Goal: Find specific page/section: Find specific page/section

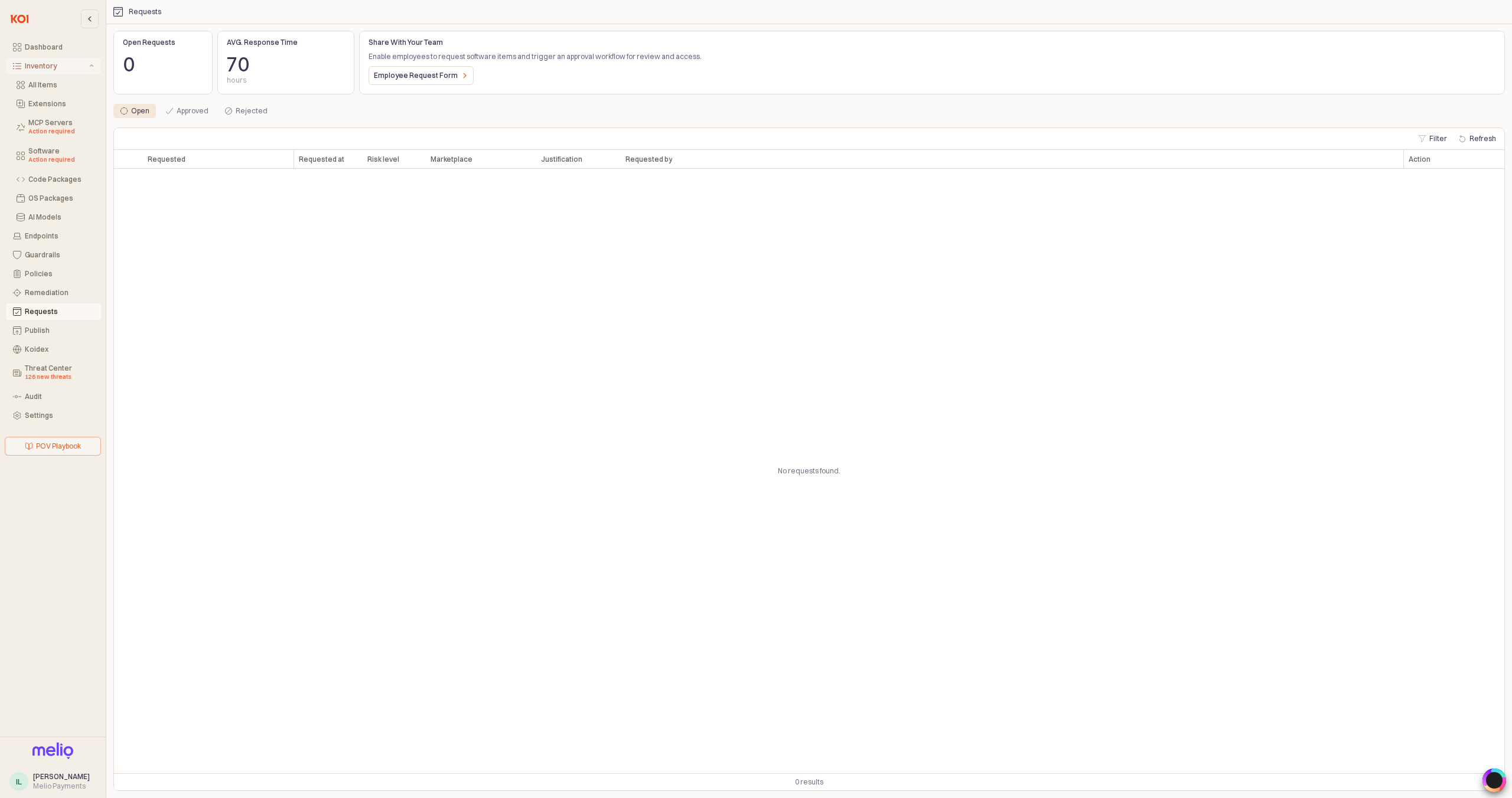
click at [41, 66] on div "Inventory" at bounding box center [56, 66] width 62 height 8
click at [45, 85] on div "All Items" at bounding box center [61, 85] width 65 height 8
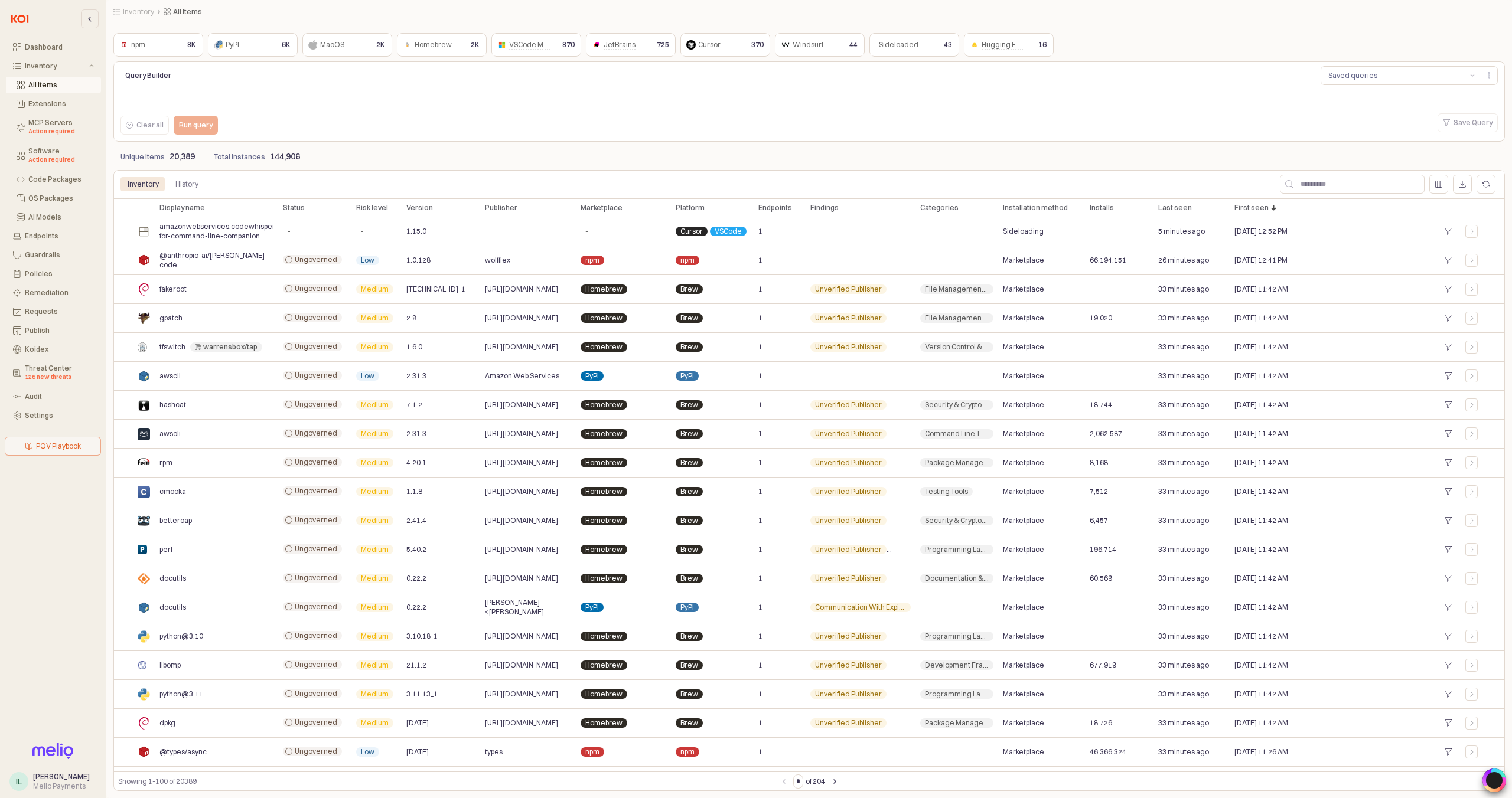
click at [46, 246] on div "Dashboard Inventory All Items Extensions MCP Servers Action required Software A…" at bounding box center [53, 232] width 96 height 385
click at [48, 238] on div "Endpoints" at bounding box center [59, 236] width 69 height 8
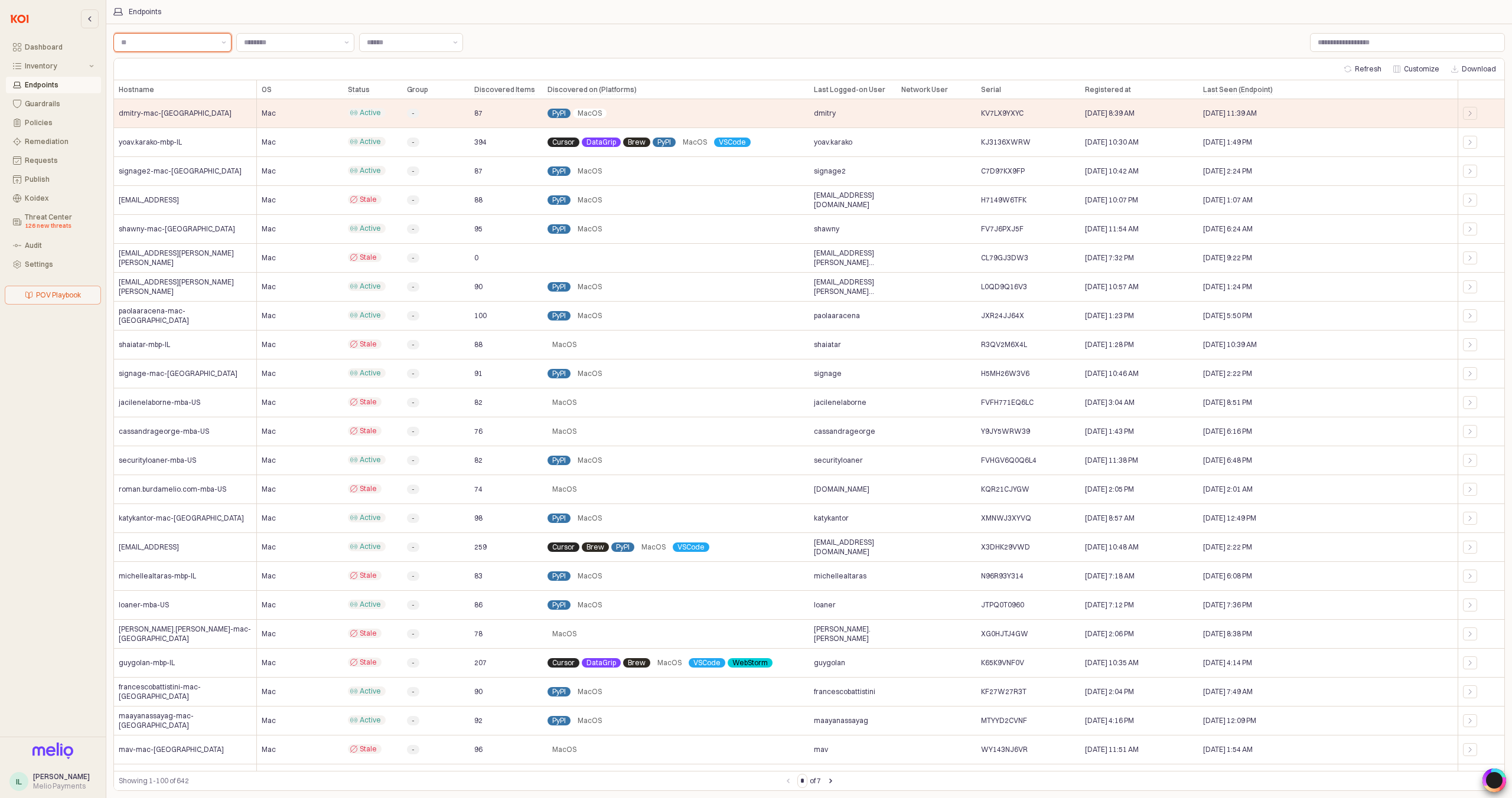
click at [183, 40] on input "Label" at bounding box center [168, 43] width 93 height 12
click at [195, 71] on div "Mac" at bounding box center [169, 66] width 96 height 10
type input "***"
click at [388, 42] on input "Label" at bounding box center [406, 43] width 79 height 12
click at [564, 43] on div "Label *** Label Label Label" at bounding box center [809, 43] width 1391 height 24
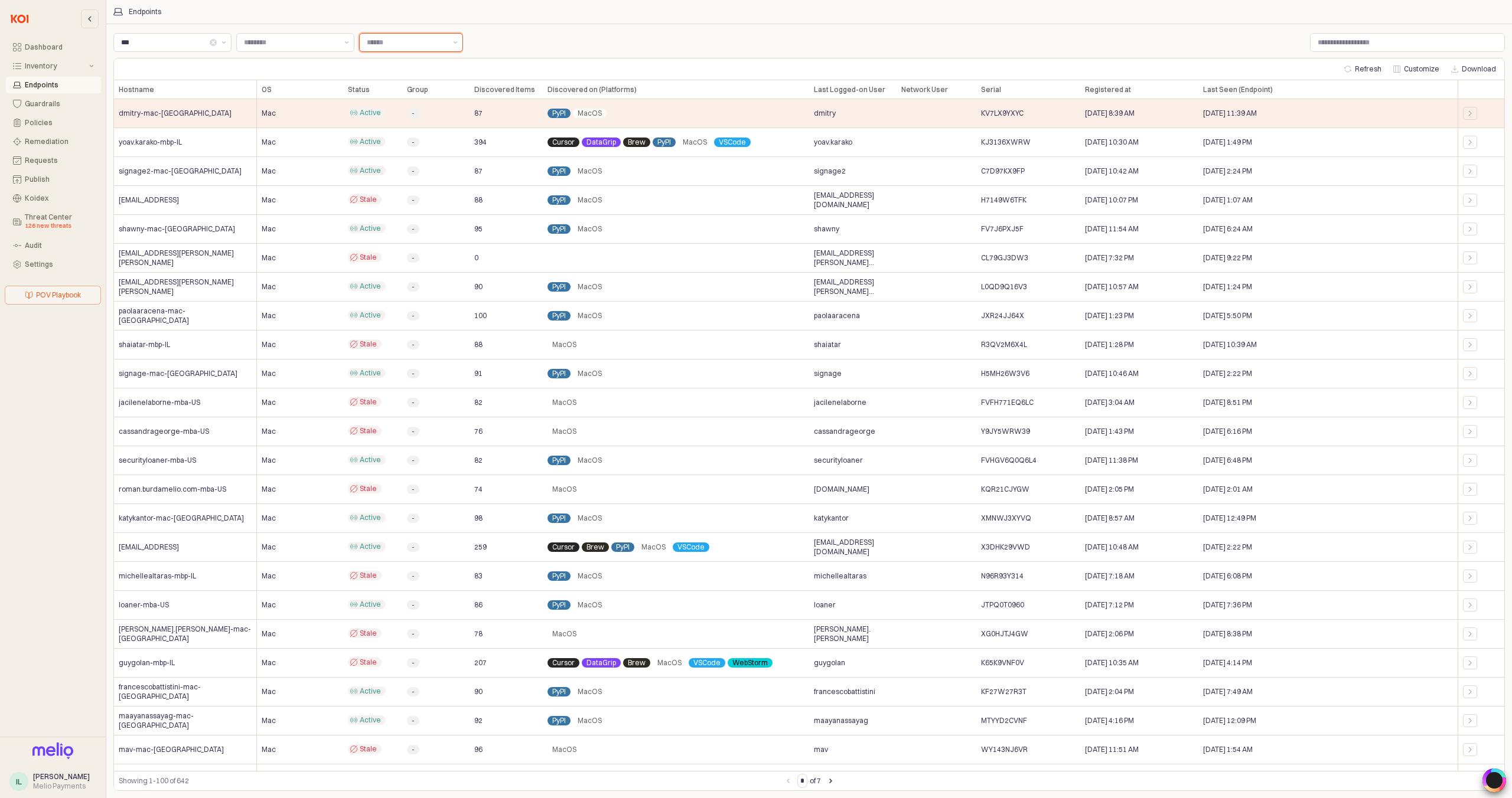
click at [415, 46] on input "Label" at bounding box center [406, 43] width 79 height 12
click at [406, 82] on div "Stale" at bounding box center [411, 87] width 74 height 10
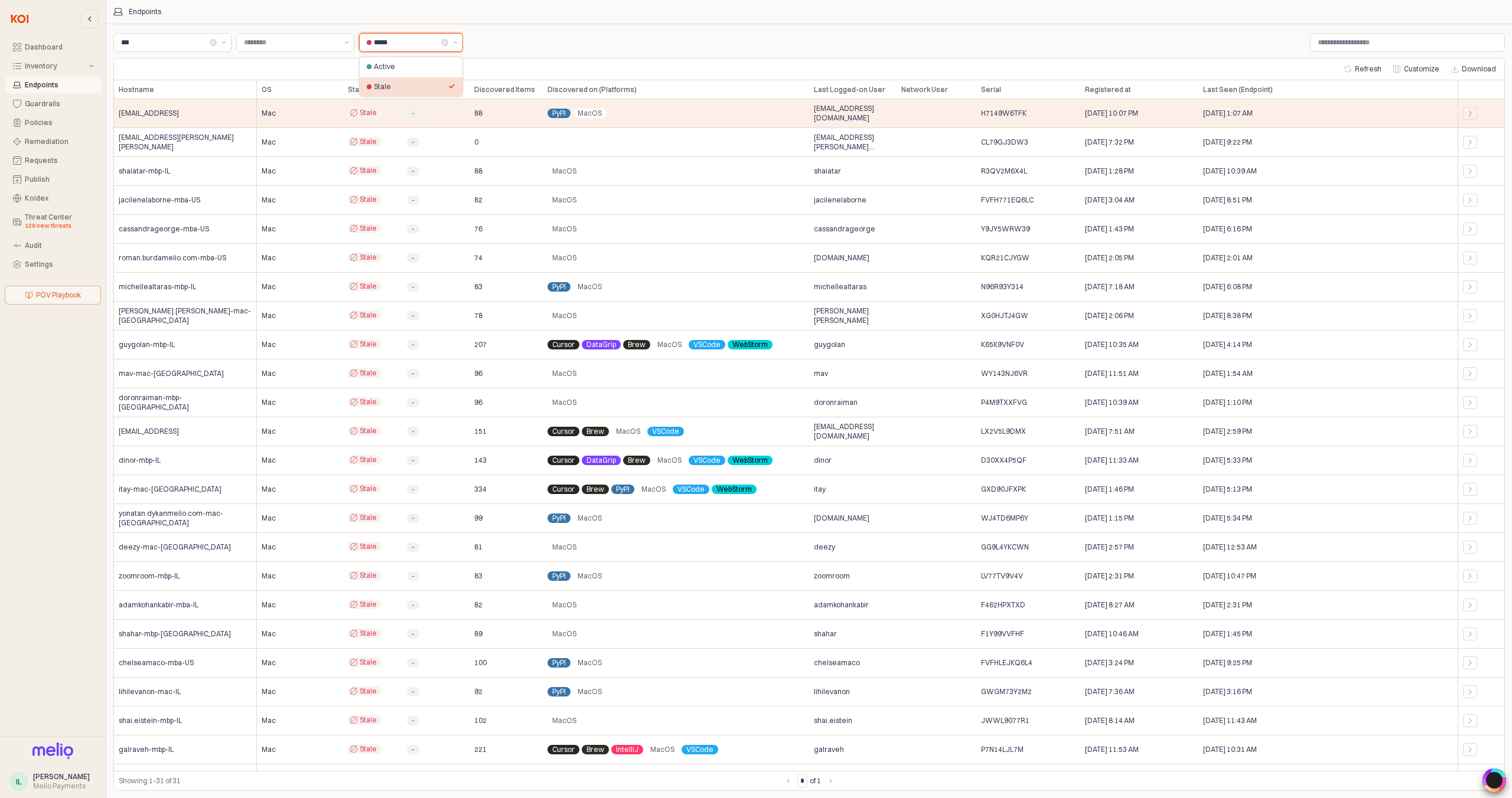
click at [388, 37] on input "*****" at bounding box center [406, 43] width 65 height 12
click at [422, 74] on div "Active" at bounding box center [411, 66] width 103 height 19
type input "******"
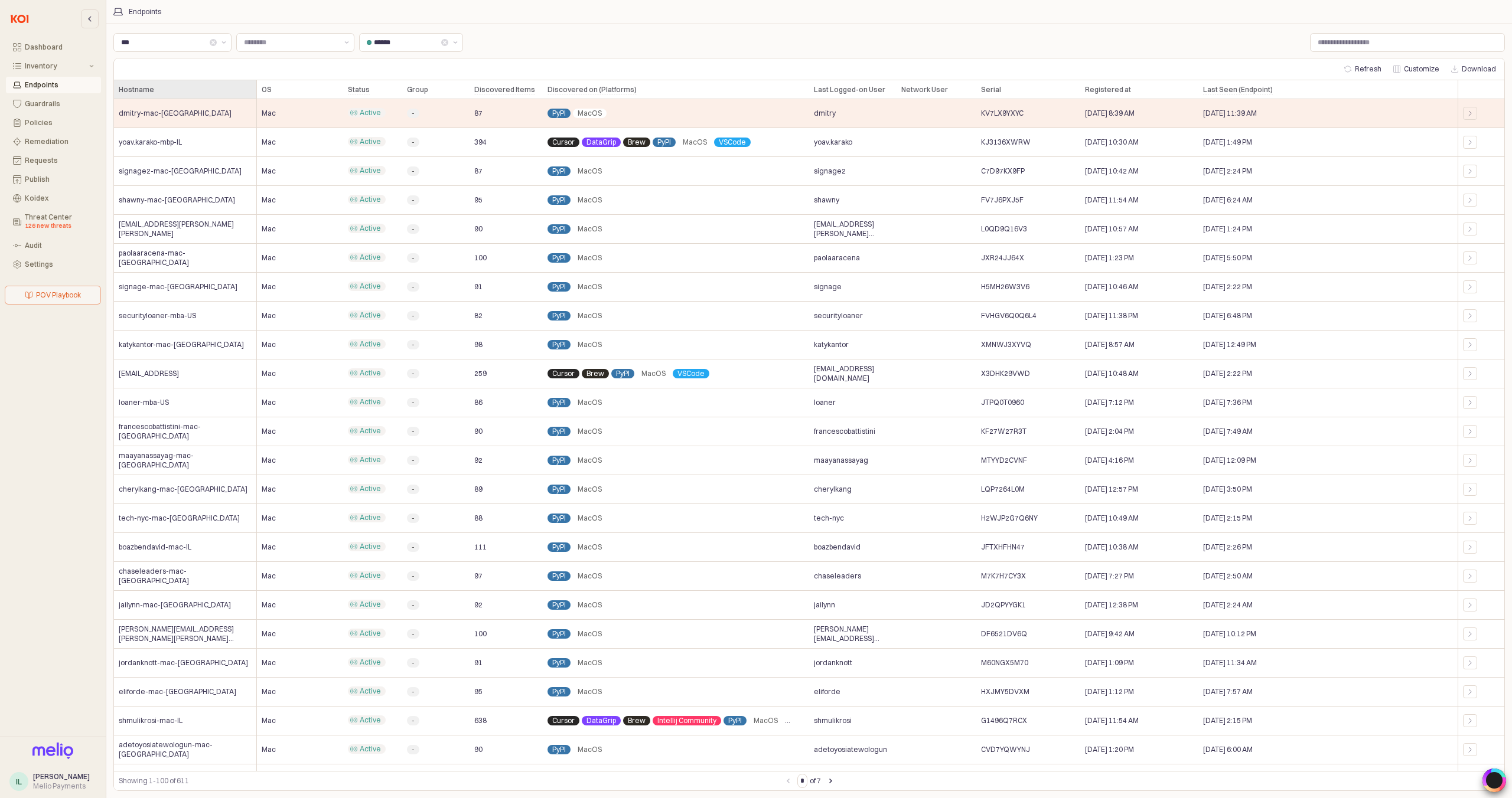
click at [148, 88] on div "Hostname Hostname" at bounding box center [185, 90] width 143 height 19
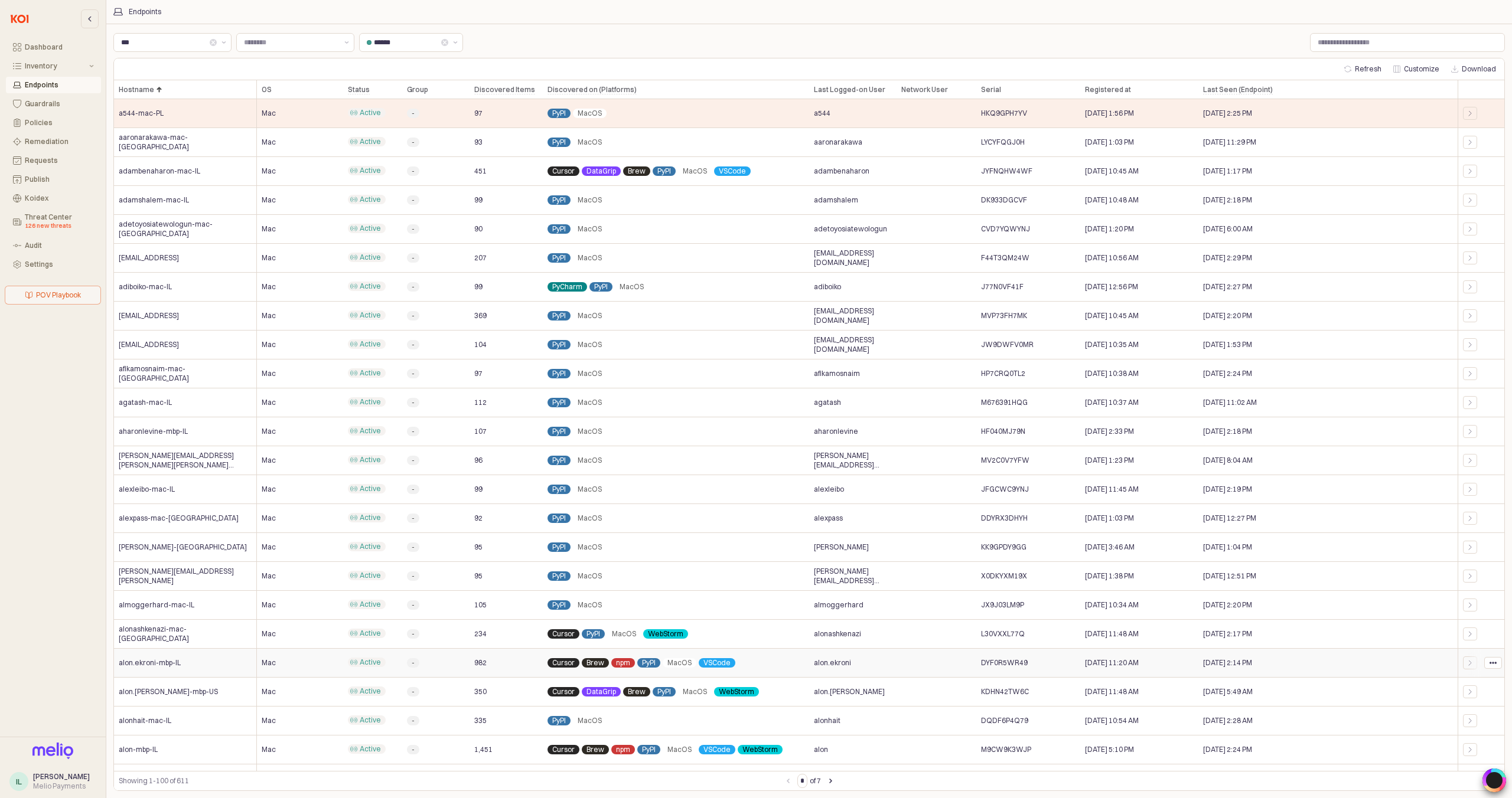
drag, startPoint x: 370, startPoint y: 660, endPoint x: 399, endPoint y: 661, distance: 29.0
click at [375, 660] on span "Active" at bounding box center [370, 662] width 21 height 10
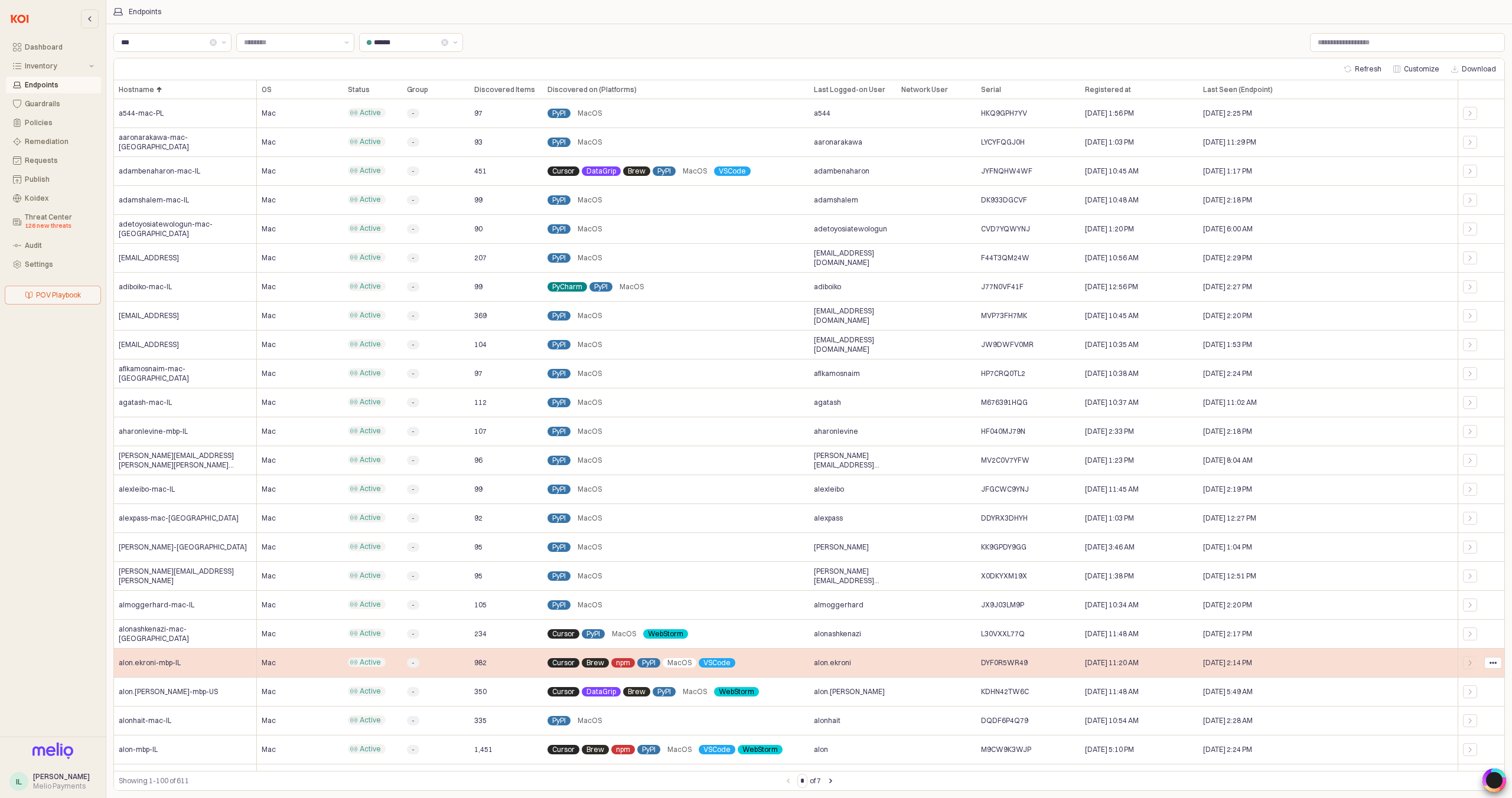
drag, startPoint x: 429, startPoint y: 662, endPoint x: 452, endPoint y: 660, distance: 23.1
click at [452, 660] on div "-" at bounding box center [435, 663] width 67 height 29
click at [1475, 661] on div "App Body" at bounding box center [1470, 663] width 12 height 7
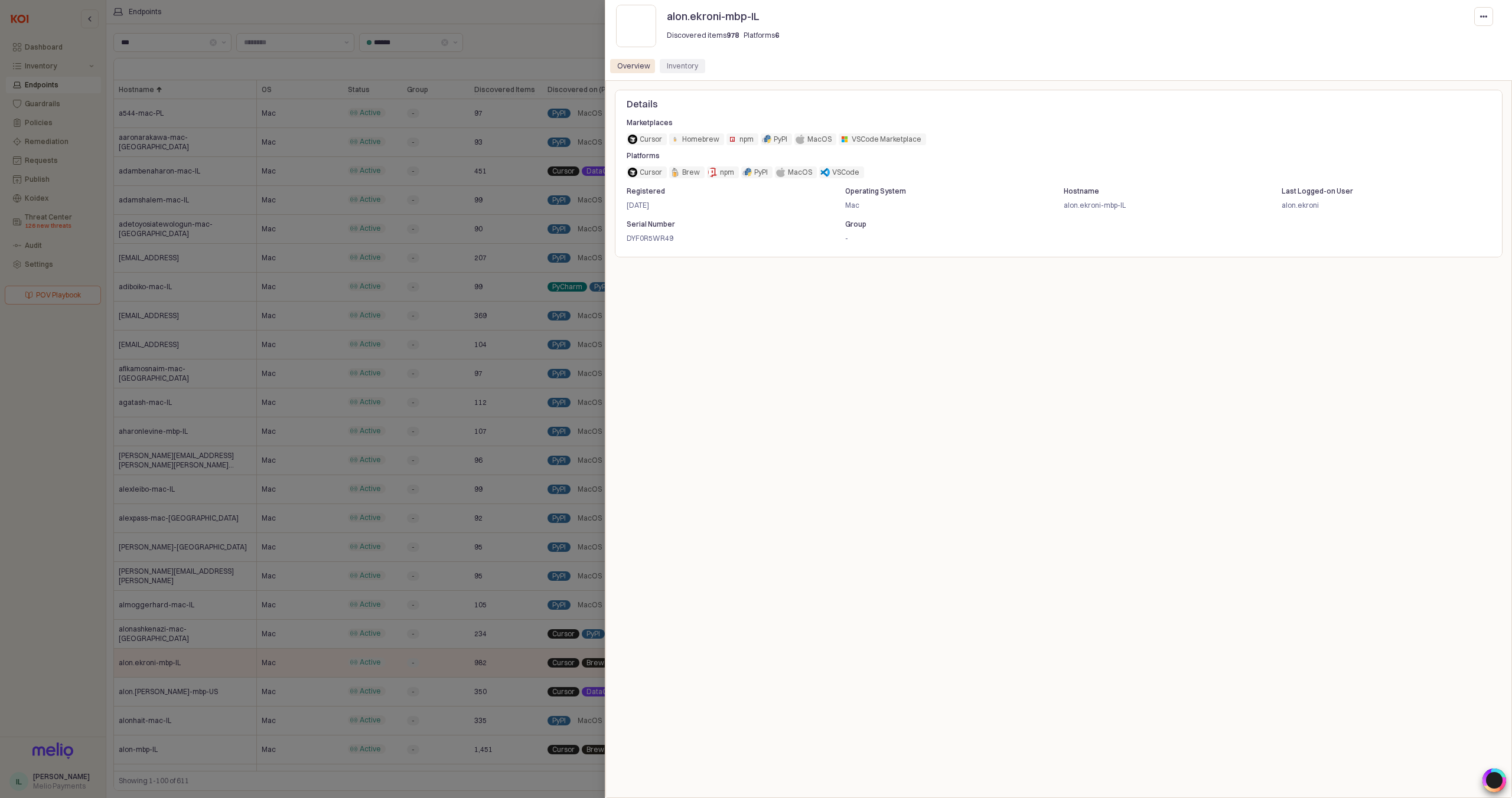
click at [685, 69] on div "Inventory" at bounding box center [682, 66] width 31 height 14
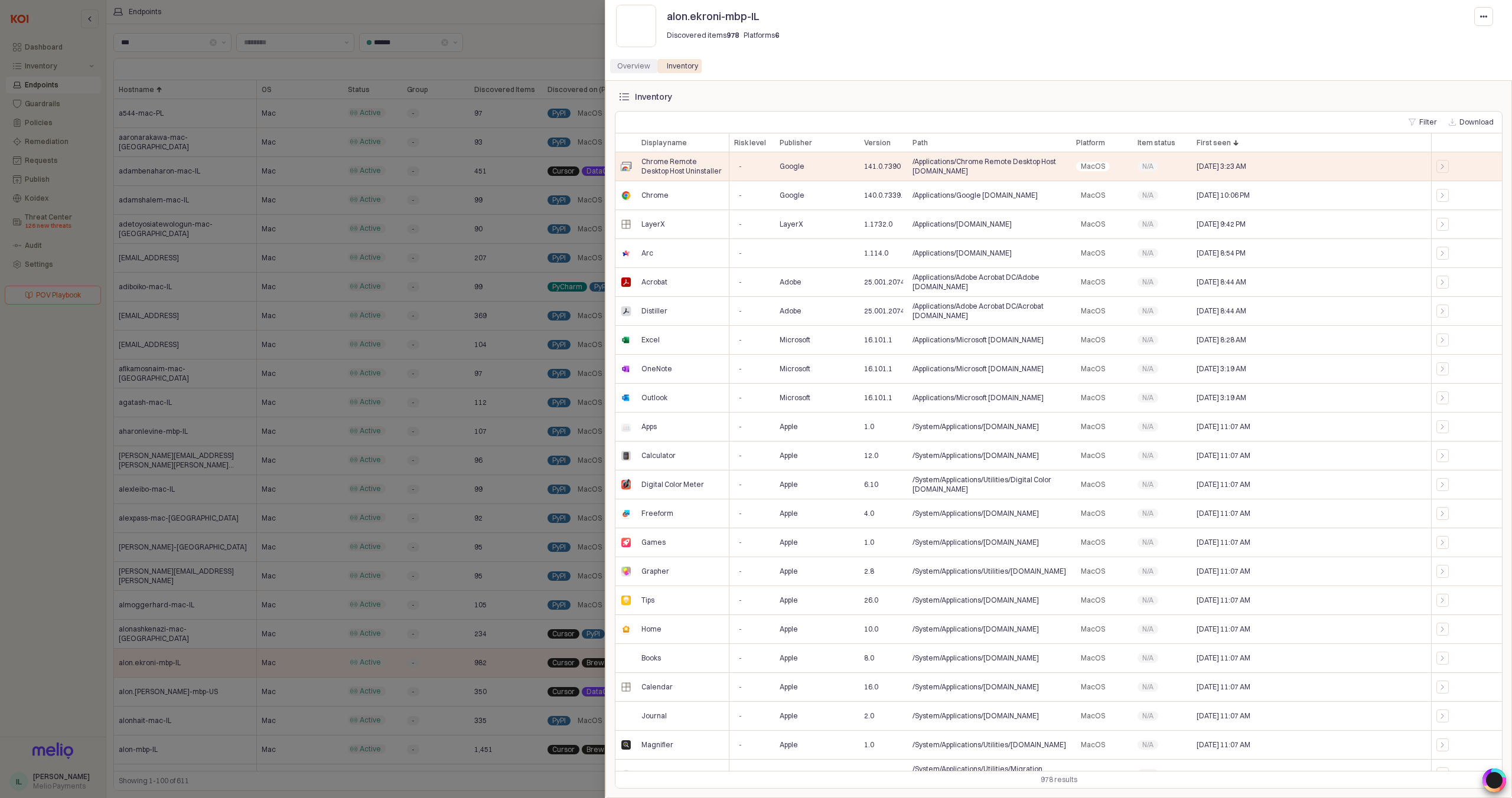
click at [639, 65] on div "Overview" at bounding box center [634, 66] width 33 height 14
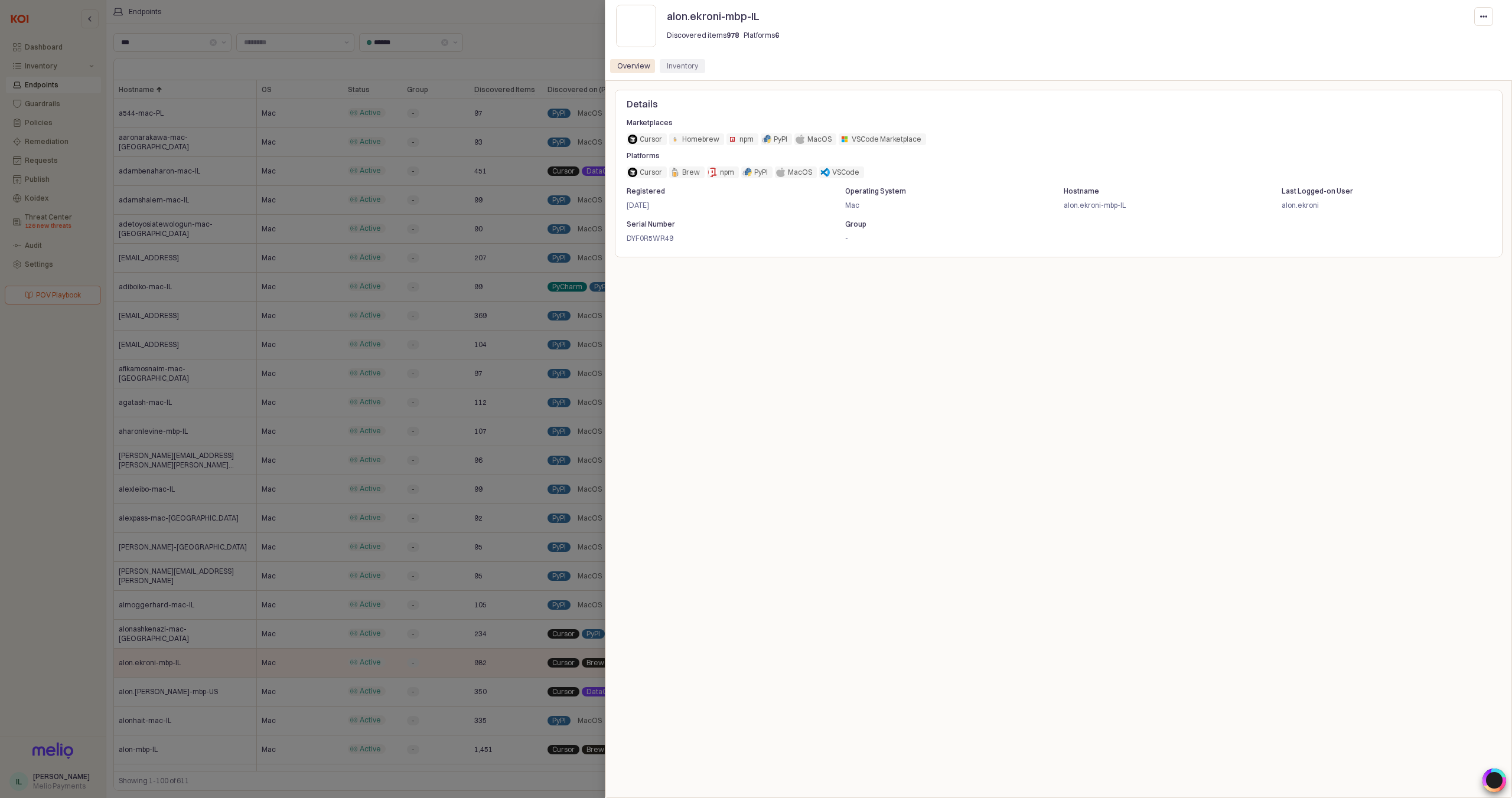
click at [675, 72] on div "Inventory" at bounding box center [682, 66] width 31 height 14
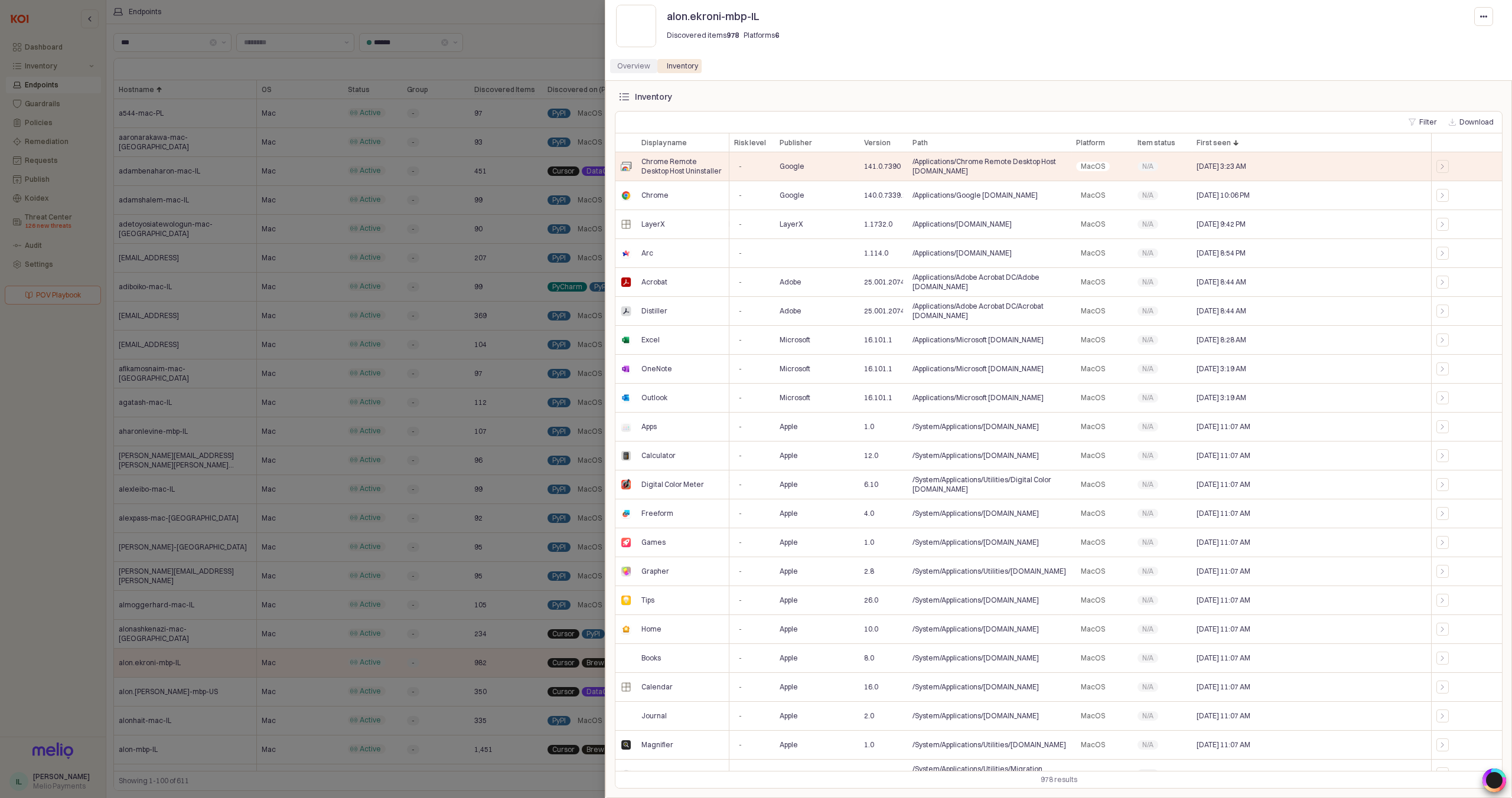
click at [646, 72] on div "Overview" at bounding box center [634, 66] width 33 height 14
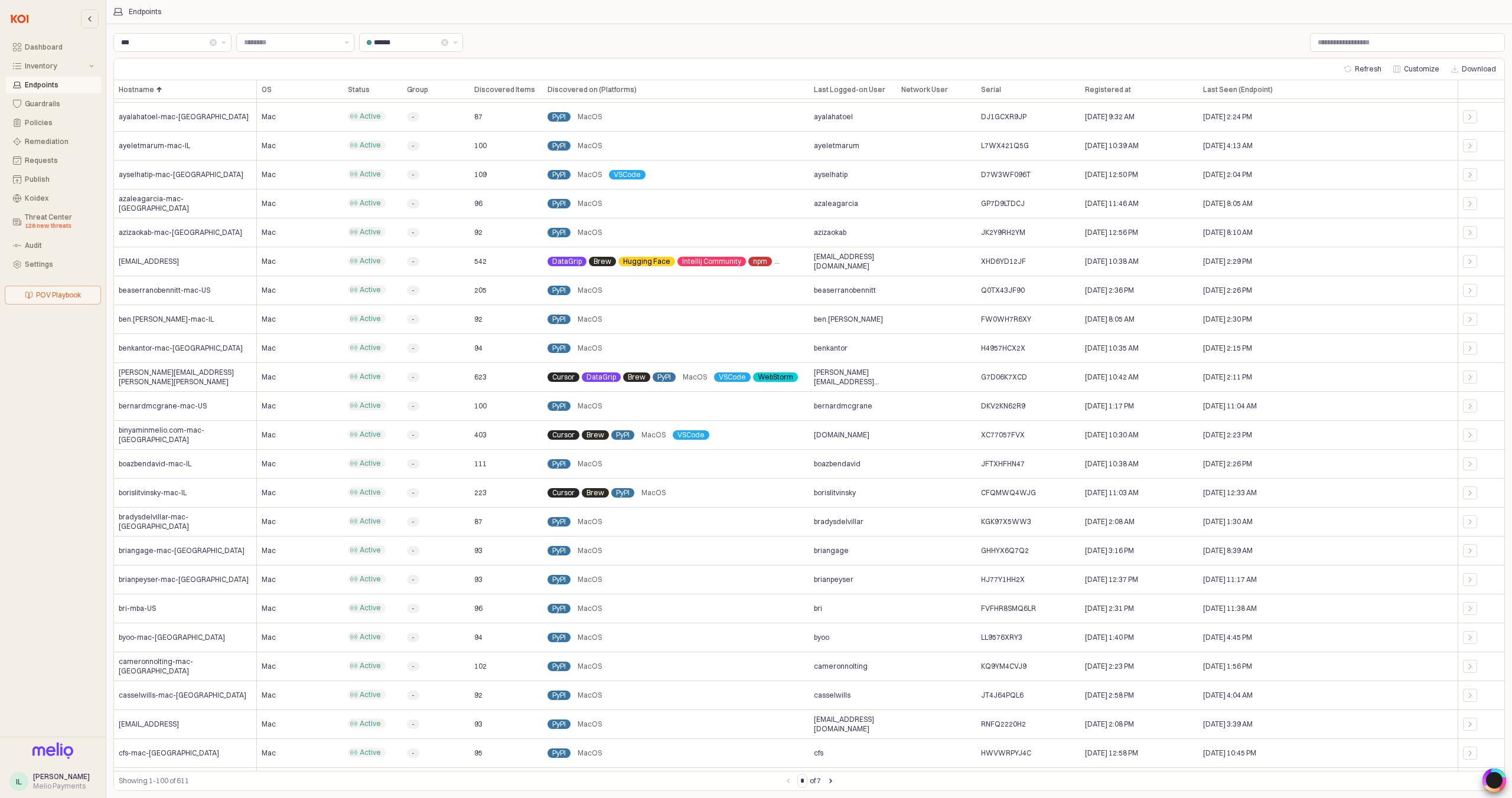
scroll to position [1911, 0]
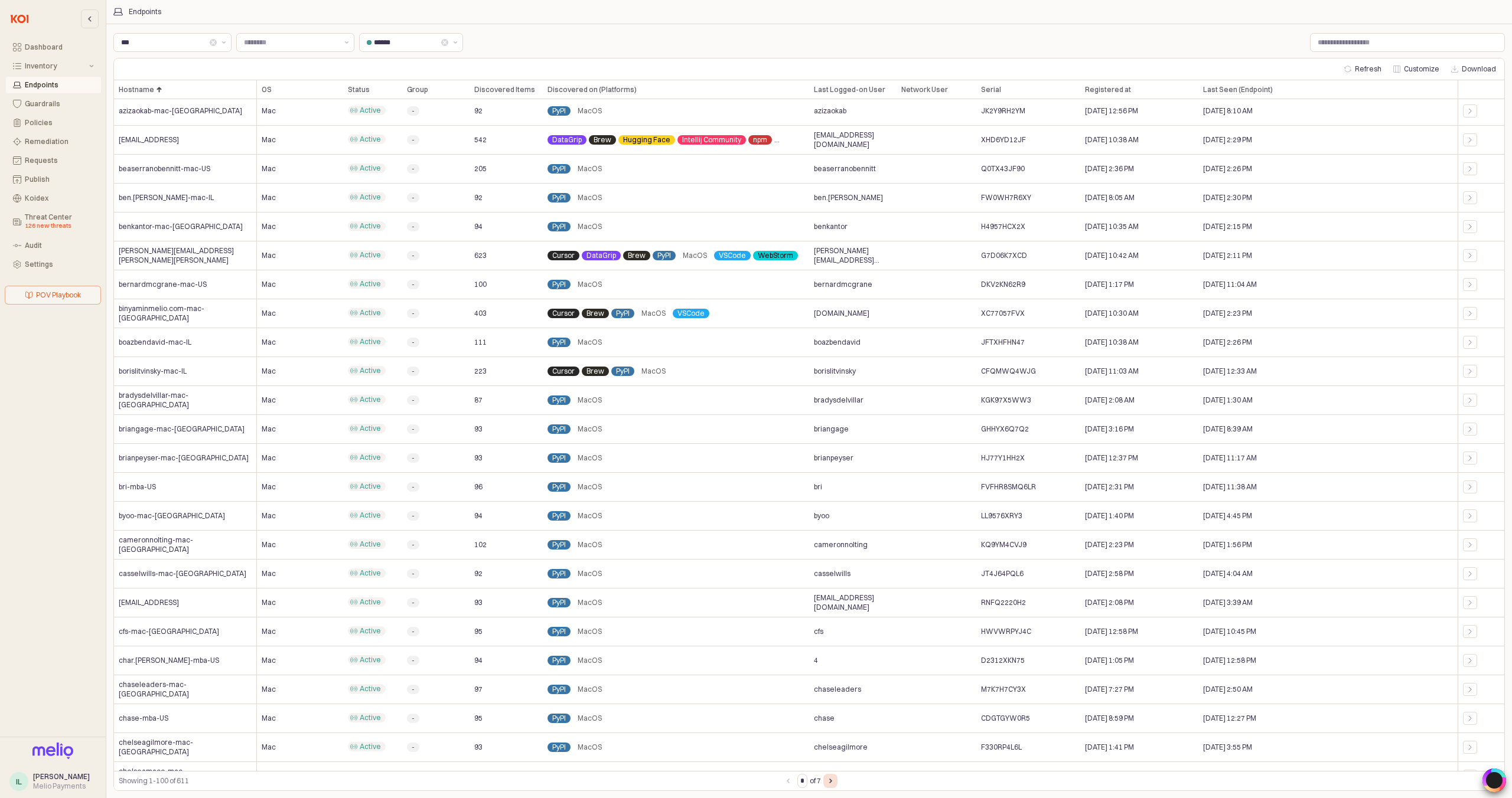
click at [831, 782] on icon "Next page" at bounding box center [831, 781] width 3 height 5
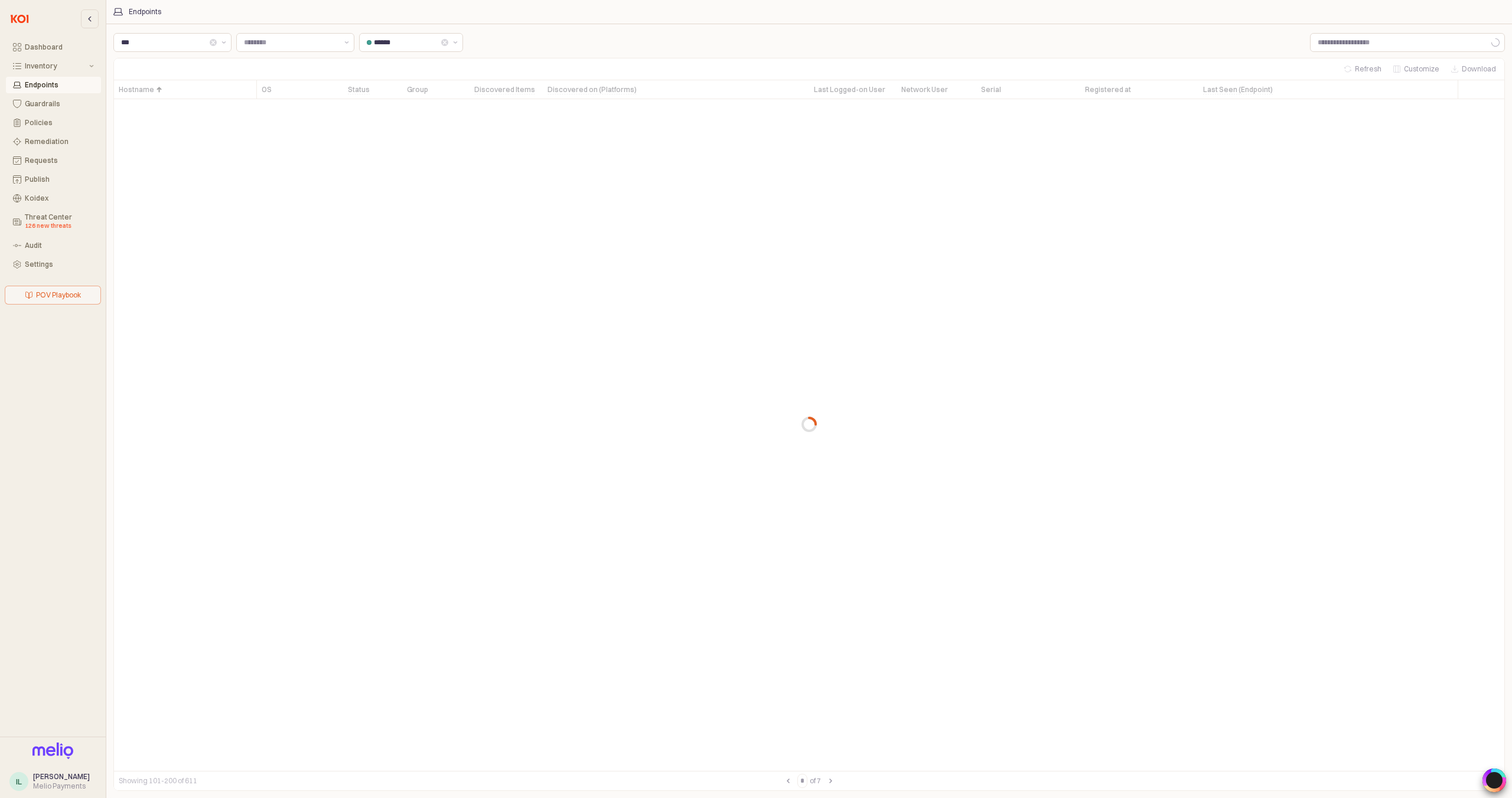
scroll to position [0, 0]
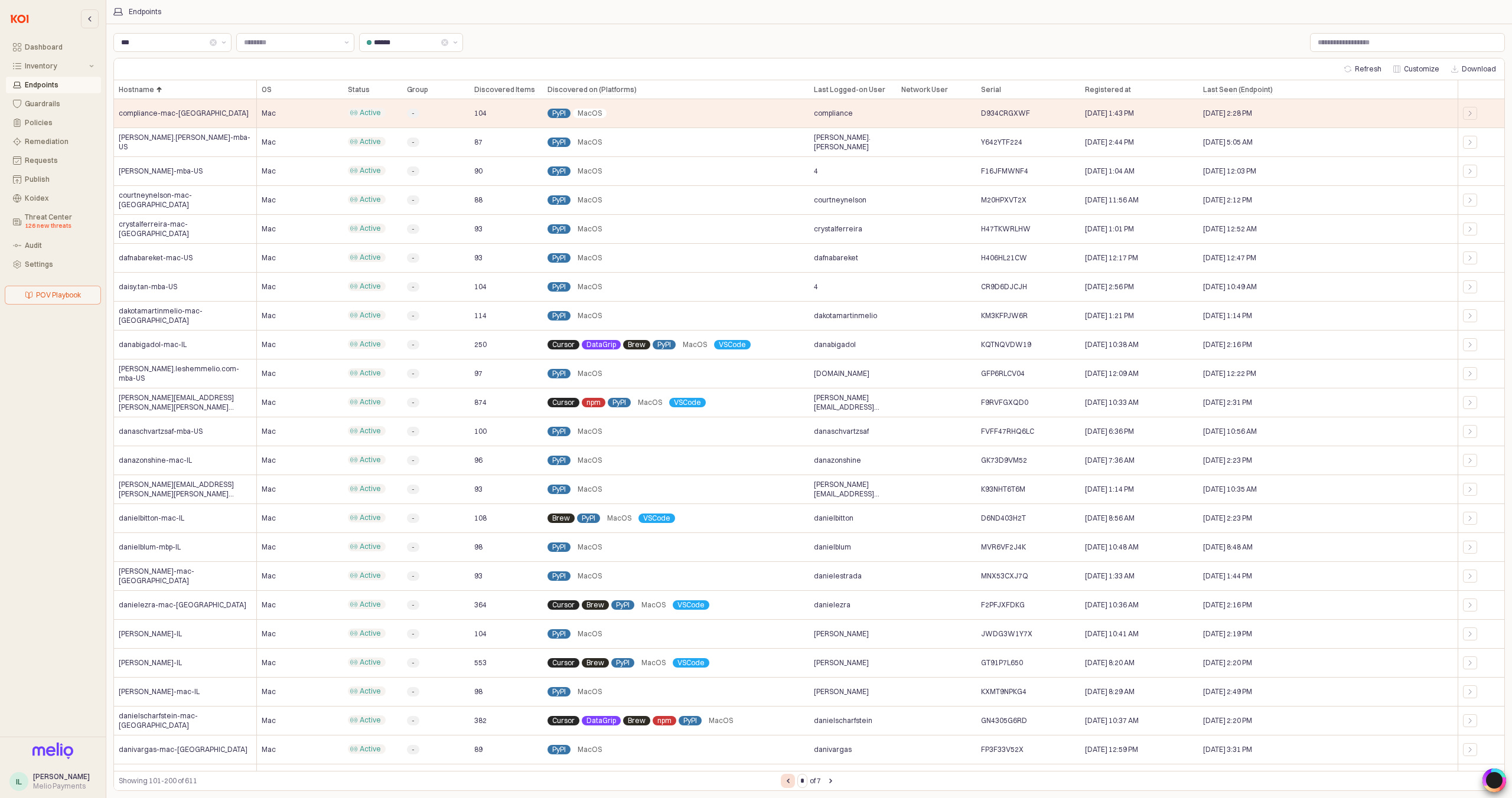
type input "*"
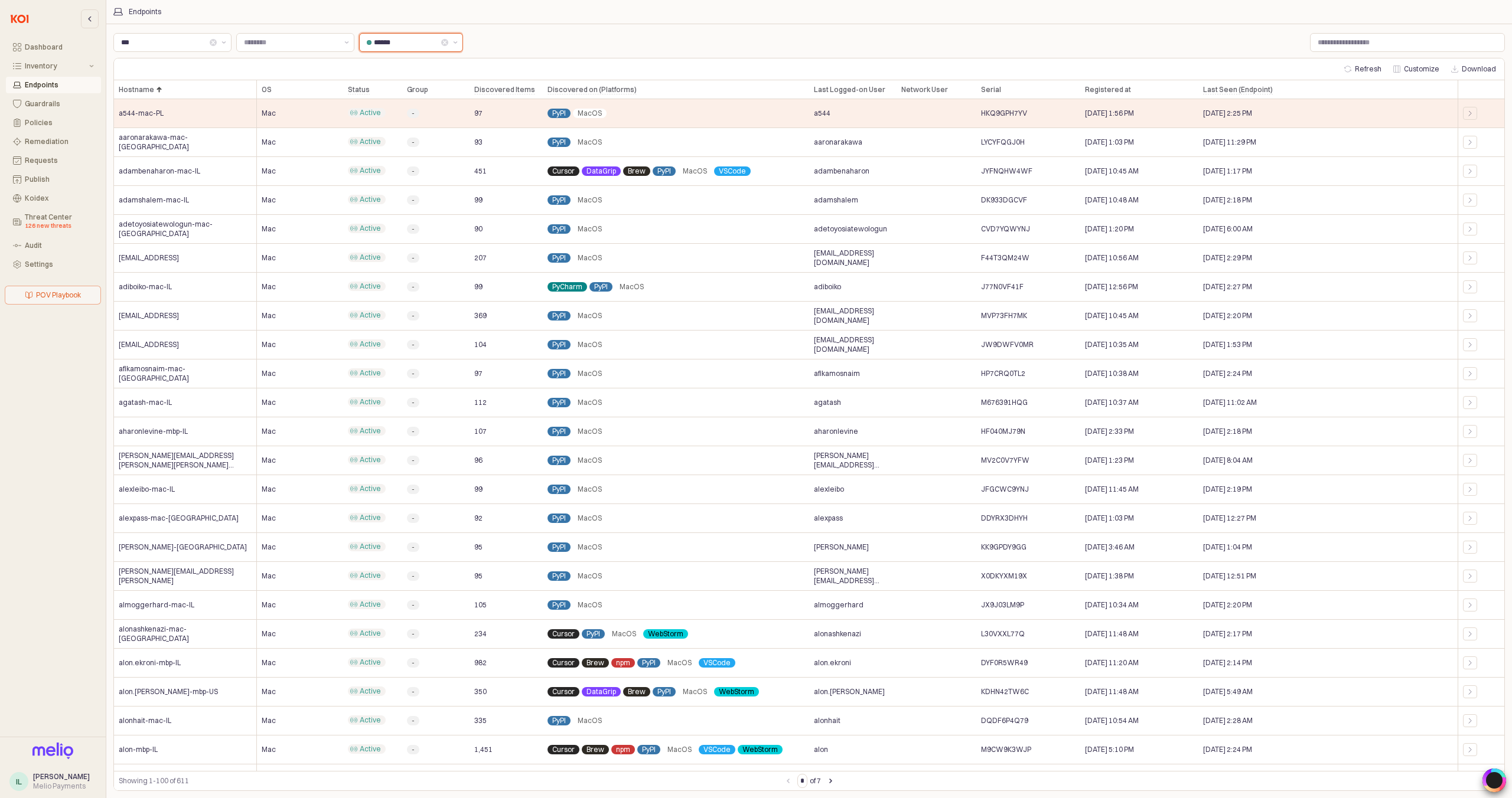
click at [397, 46] on input "******" at bounding box center [406, 43] width 65 height 12
click at [400, 79] on div "Stale" at bounding box center [411, 87] width 103 height 19
type input "*****"
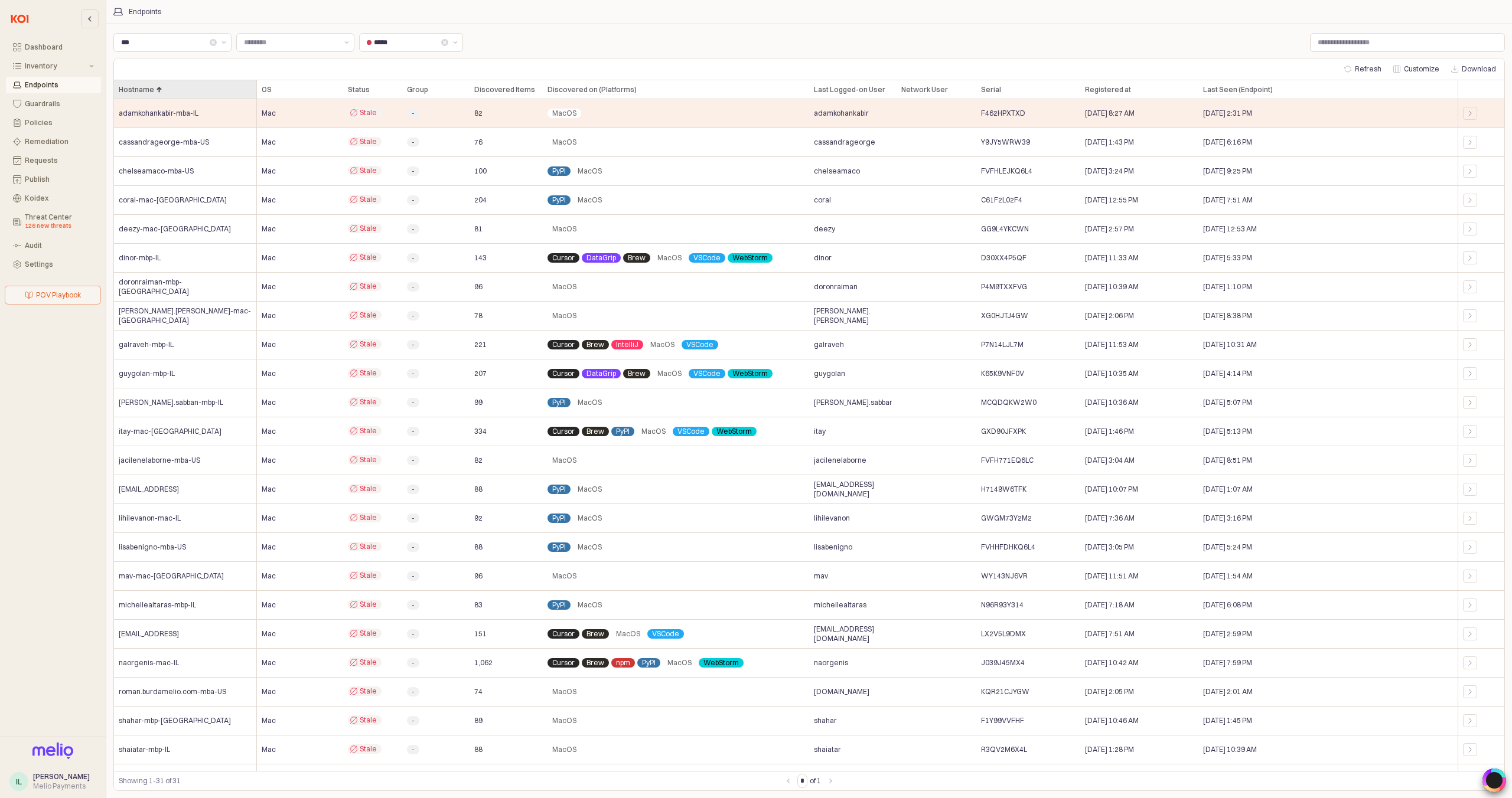
click at [151, 91] on div "Hostname Hostname" at bounding box center [185, 90] width 143 height 19
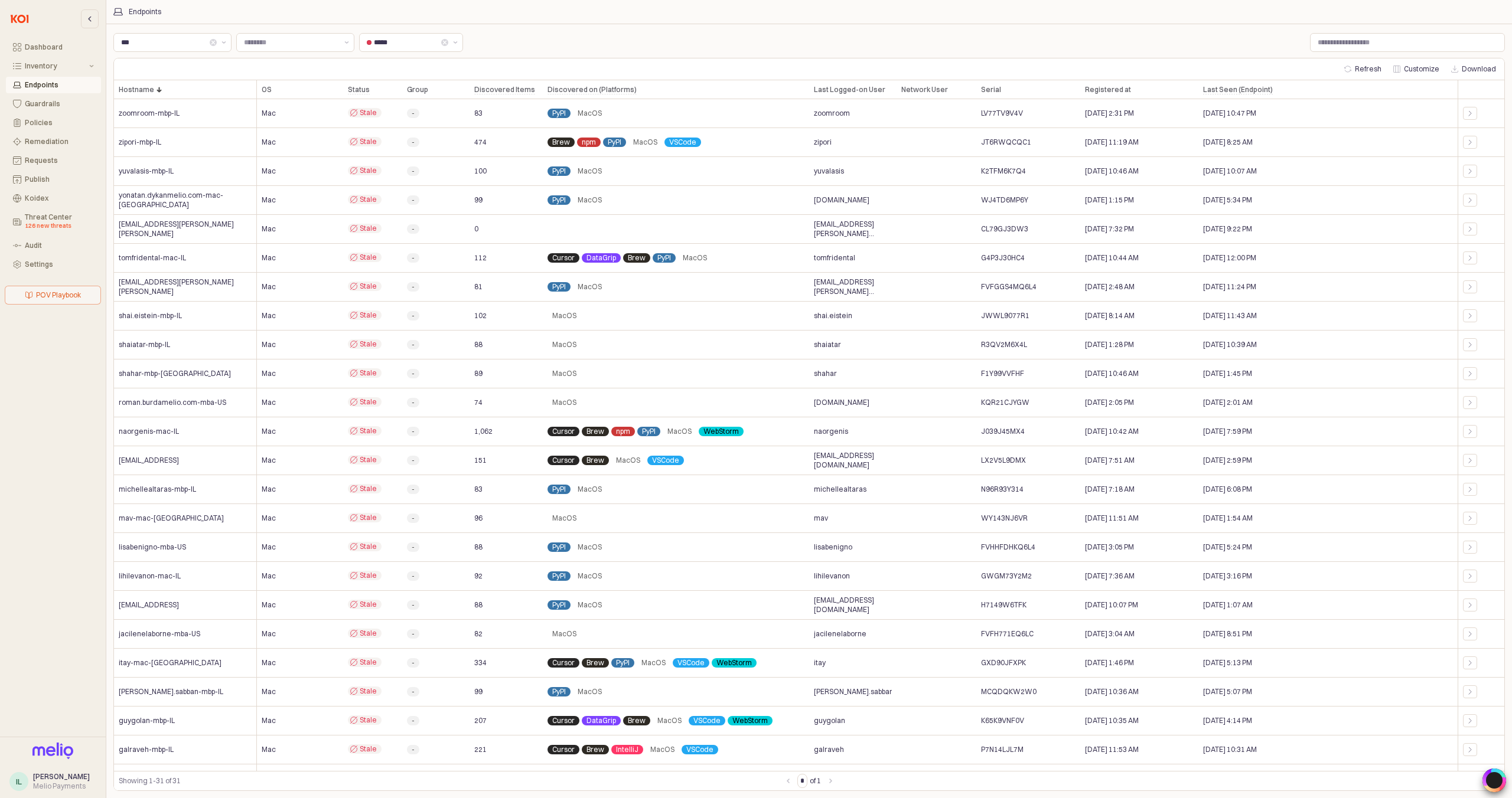
click at [156, 91] on div "Hostname Hostname" at bounding box center [185, 90] width 143 height 19
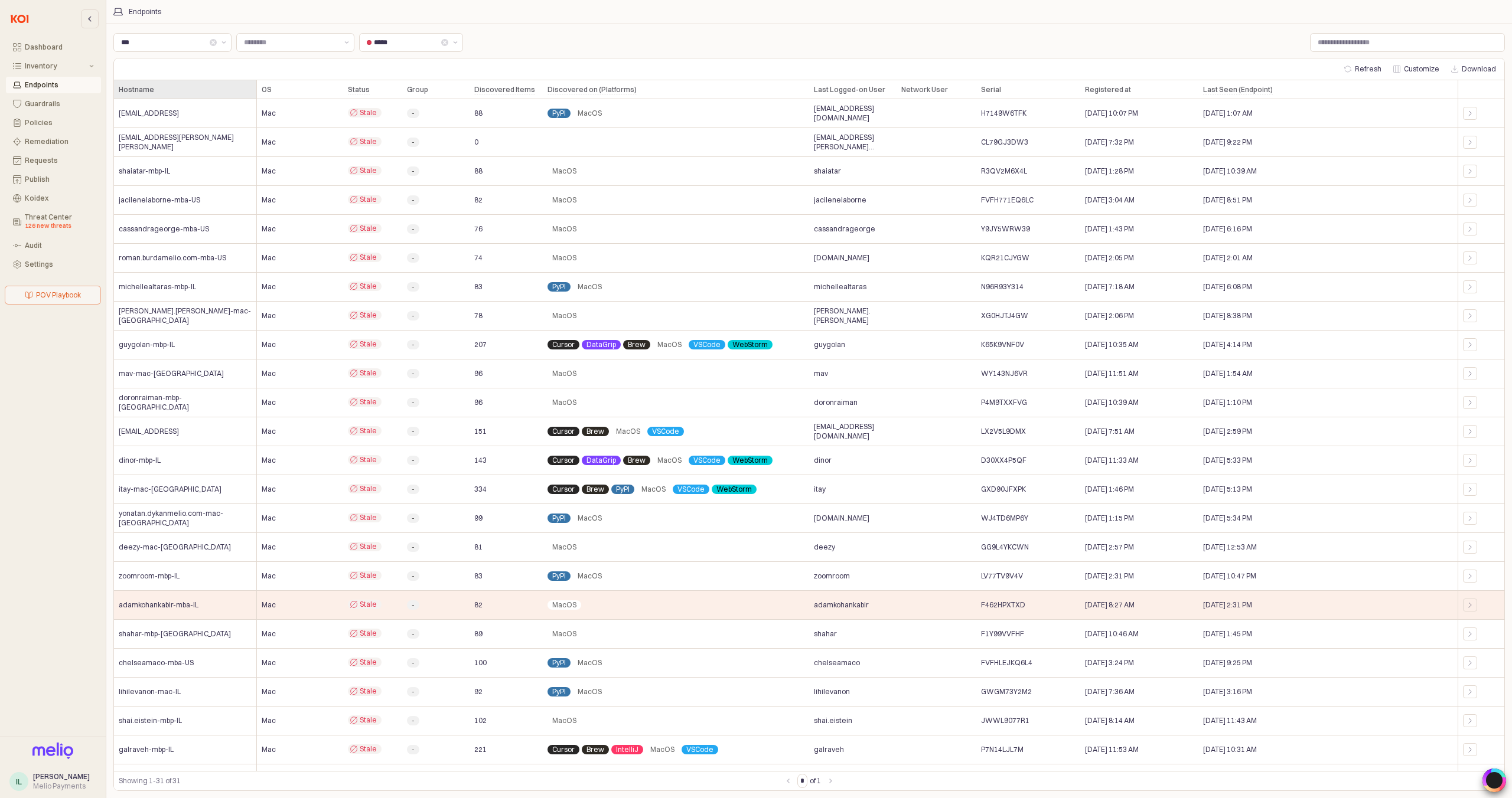
click at [142, 84] on div "Hostname Hostname" at bounding box center [185, 90] width 143 height 19
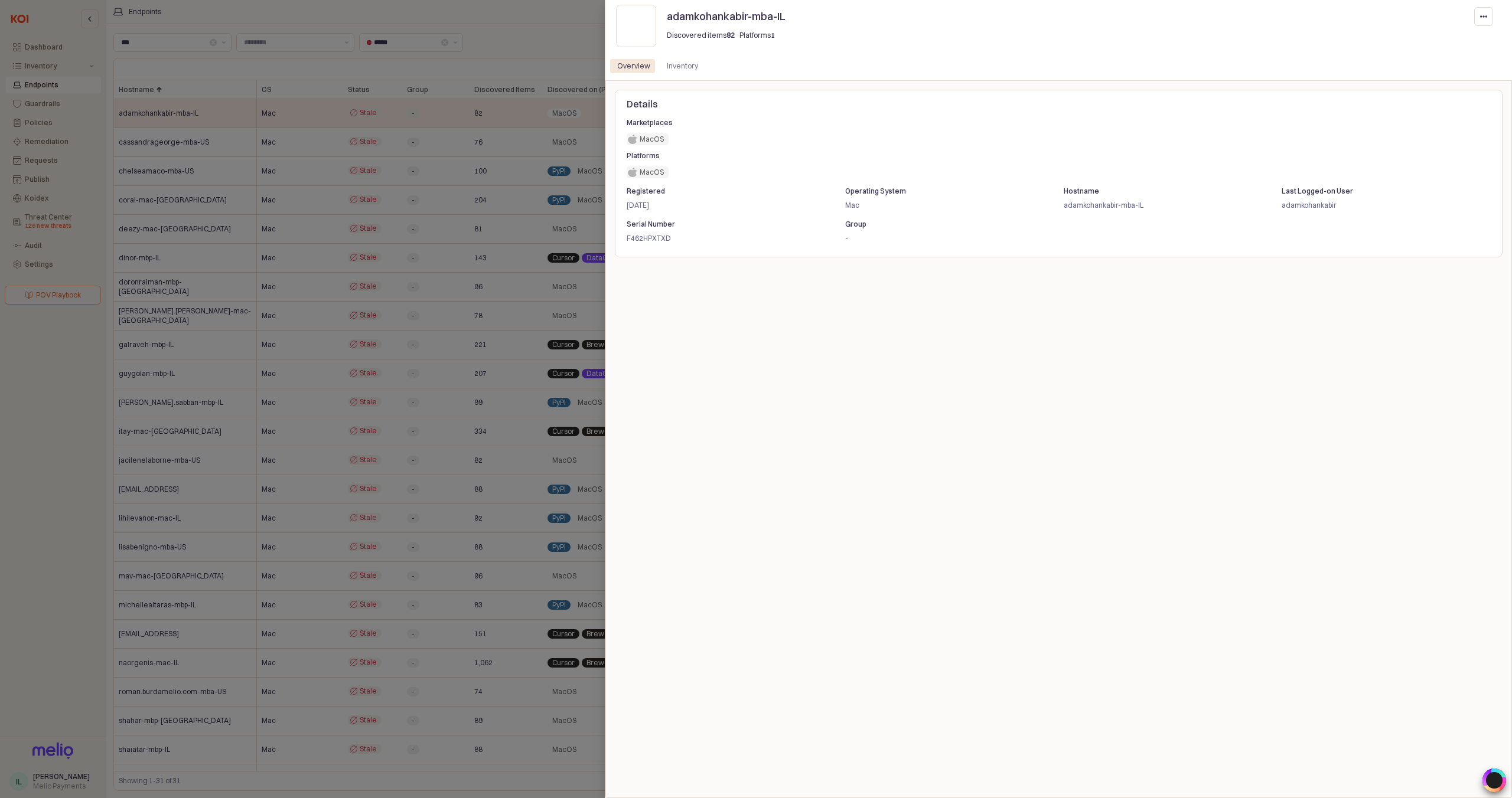
click at [167, 91] on div at bounding box center [756, 399] width 1512 height 798
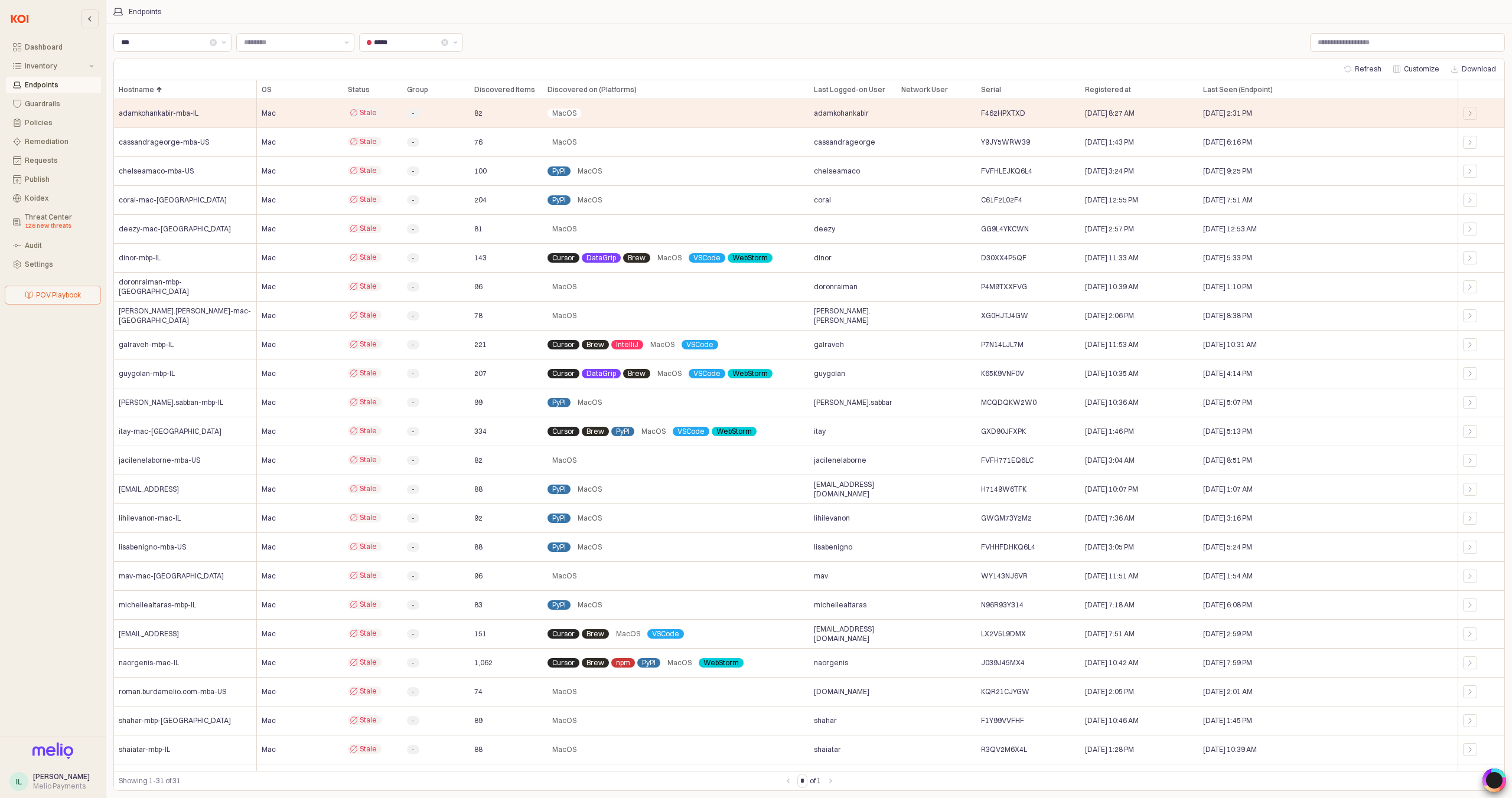
click at [160, 89] on div "Hostname Hostname" at bounding box center [185, 90] width 143 height 19
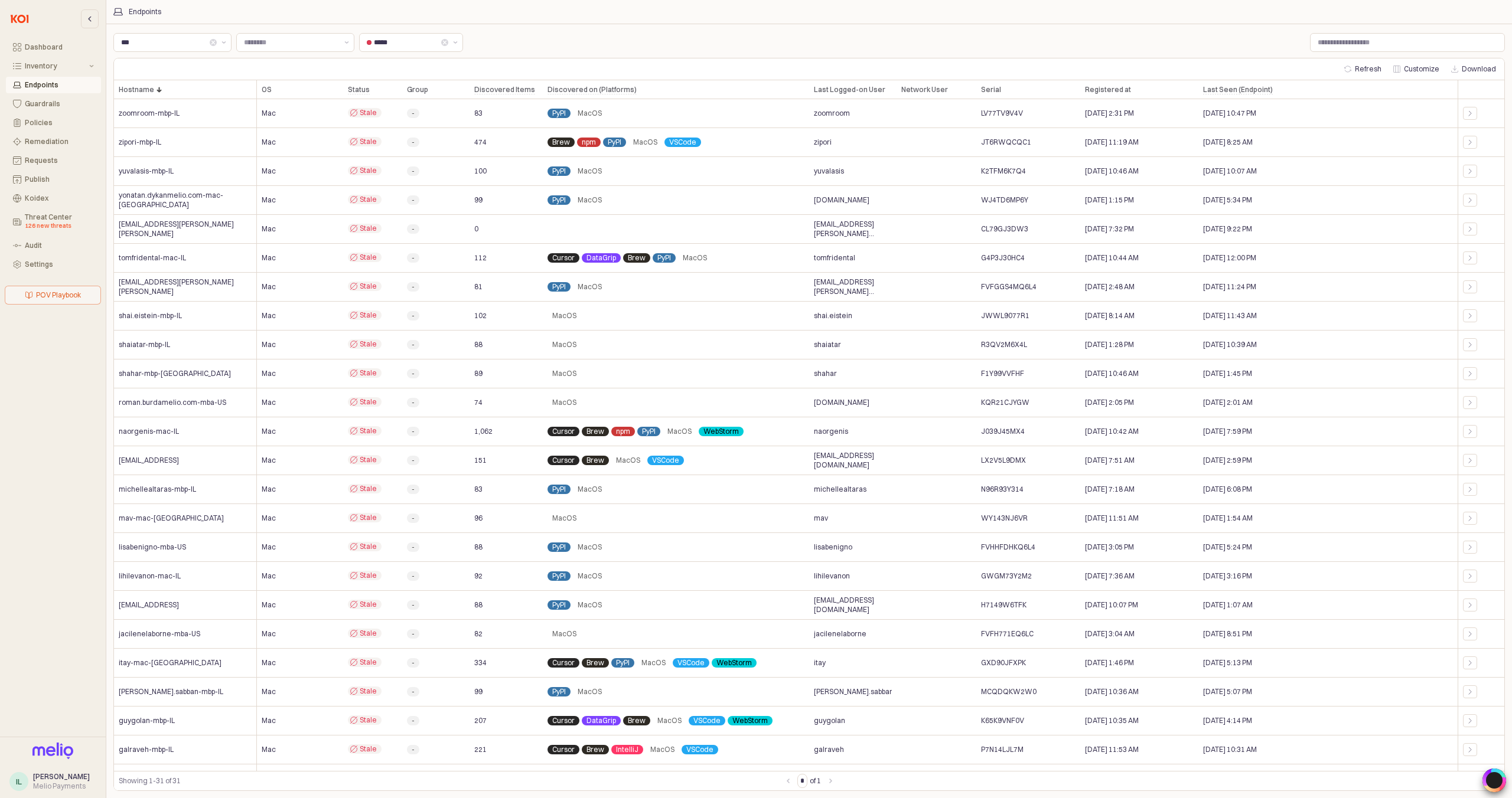
click at [160, 89] on div "Hostname Hostname" at bounding box center [185, 90] width 143 height 19
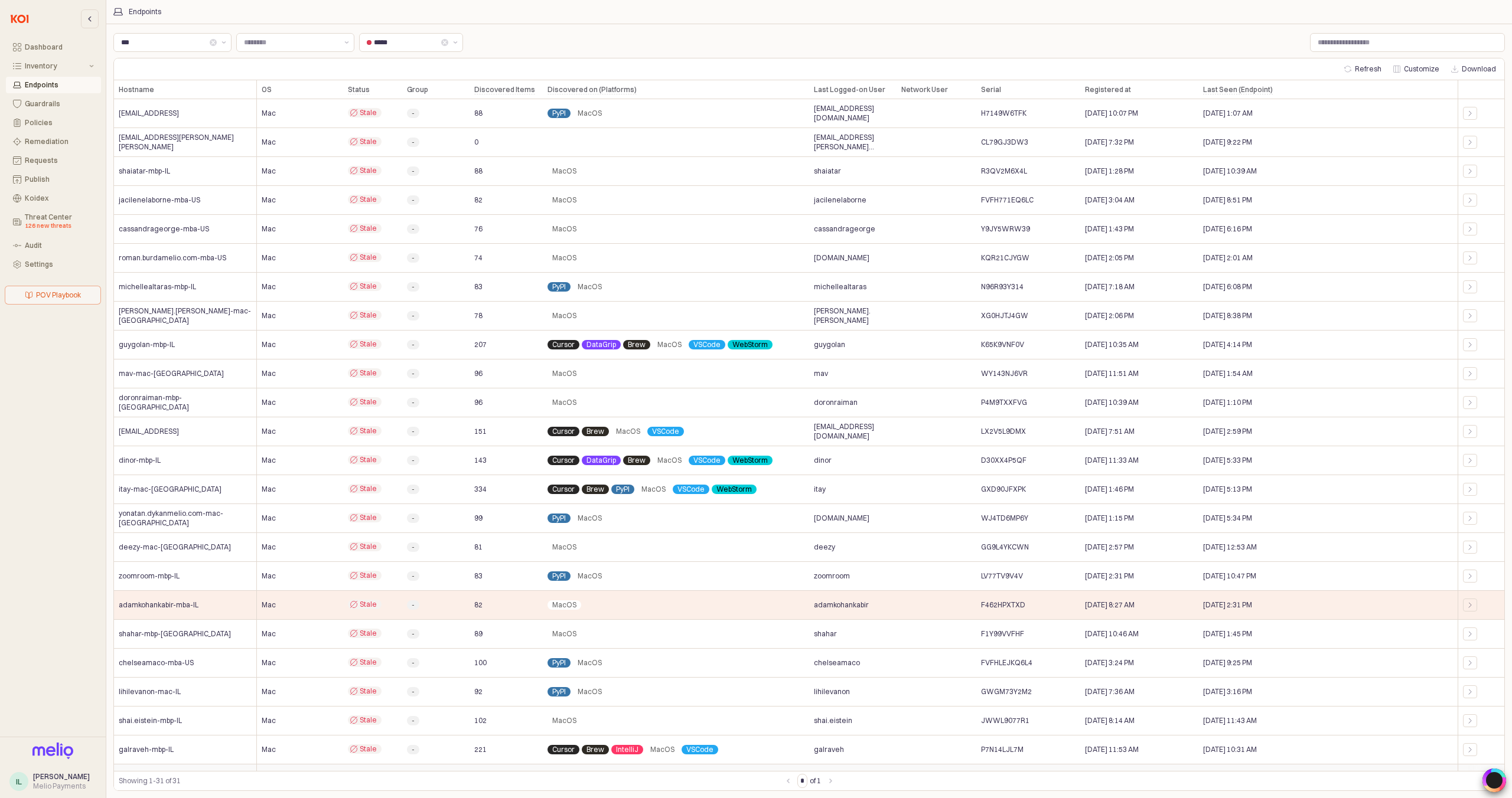
scroll to position [225, 0]
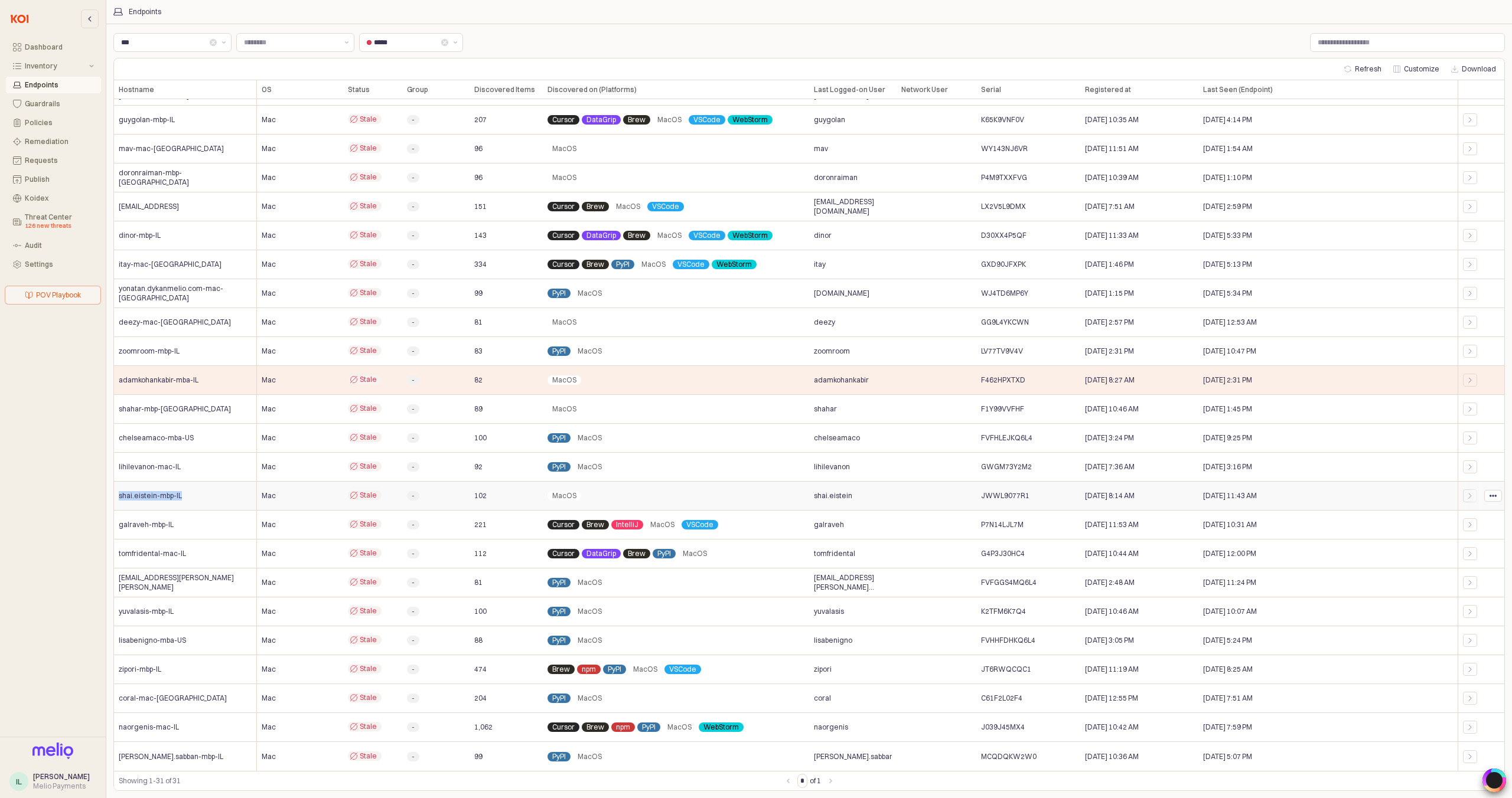
drag, startPoint x: 195, startPoint y: 496, endPoint x: 115, endPoint y: 493, distance: 80.1
click at [115, 493] on div "shai.eistein-mbp-IL" at bounding box center [185, 496] width 143 height 29
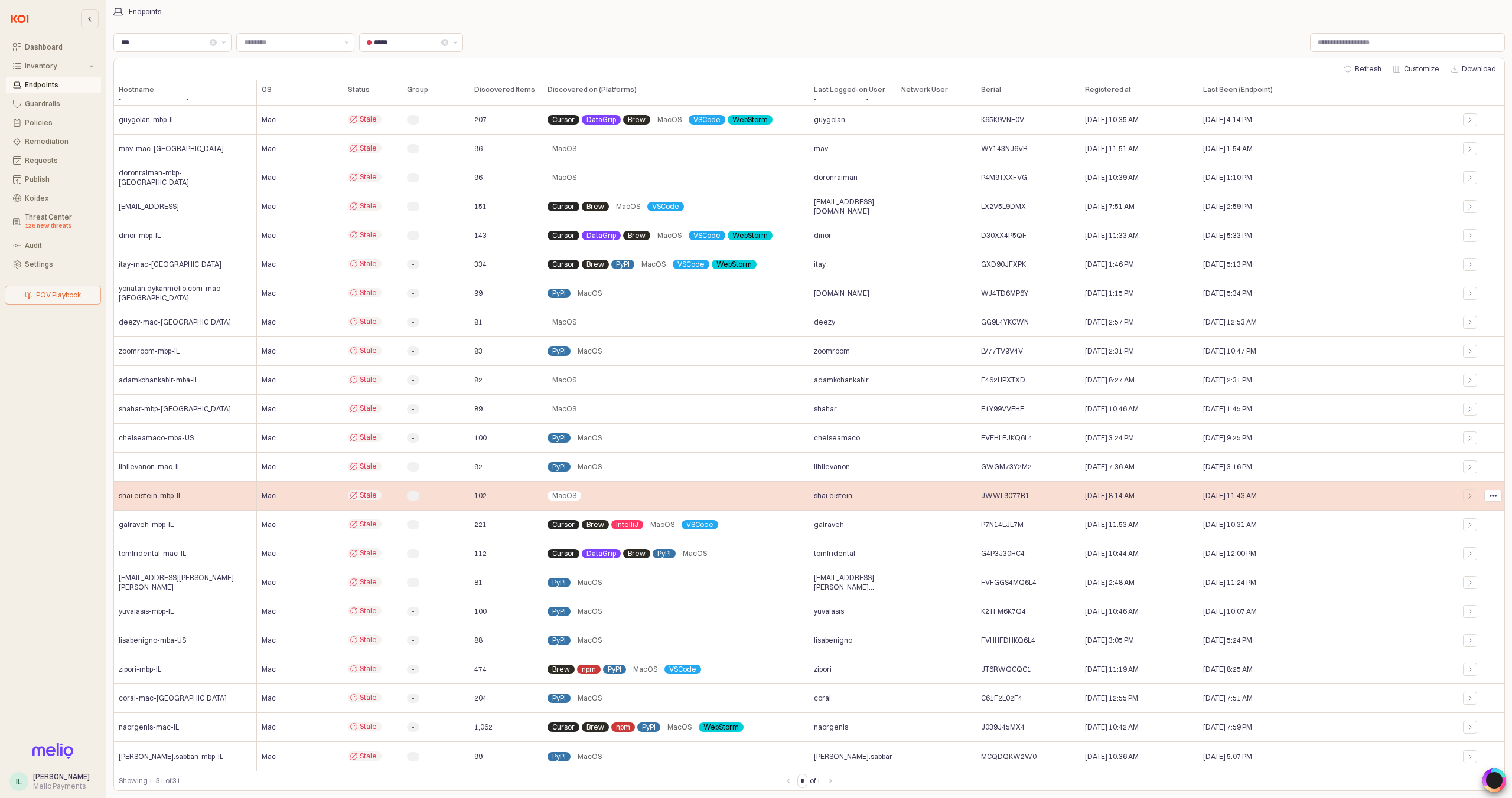
click at [369, 496] on span "Stale" at bounding box center [368, 495] width 17 height 10
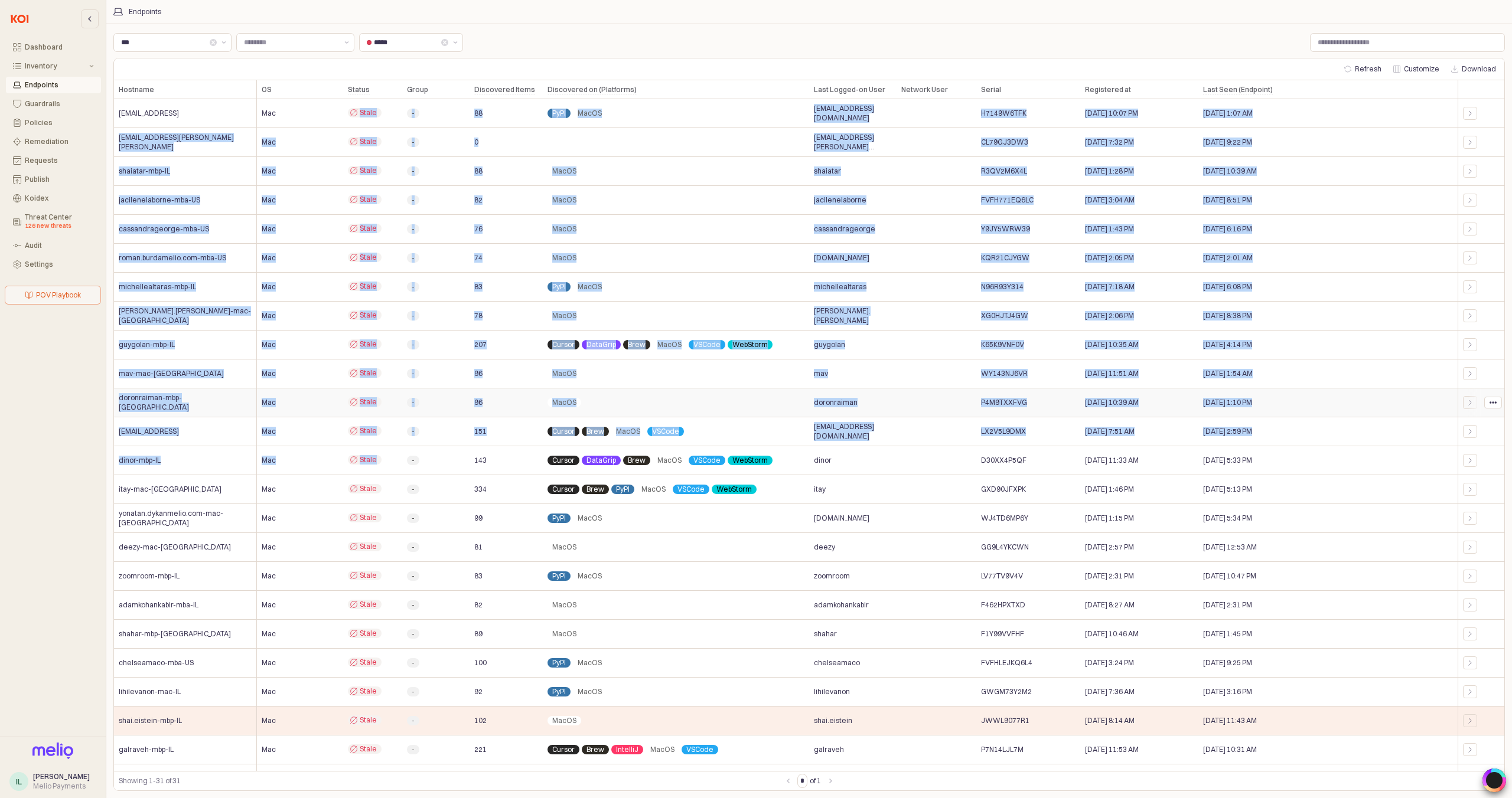
drag, startPoint x: 357, startPoint y: 115, endPoint x: 353, endPoint y: 467, distance: 352.0
click at [353, 467] on div "[EMAIL_ADDRESS] Mac Stale - 88 PyPI MacOS [EMAIL_ADDRESS][DOMAIN_NAME] H7149W6T…" at bounding box center [809, 547] width 1390 height 897
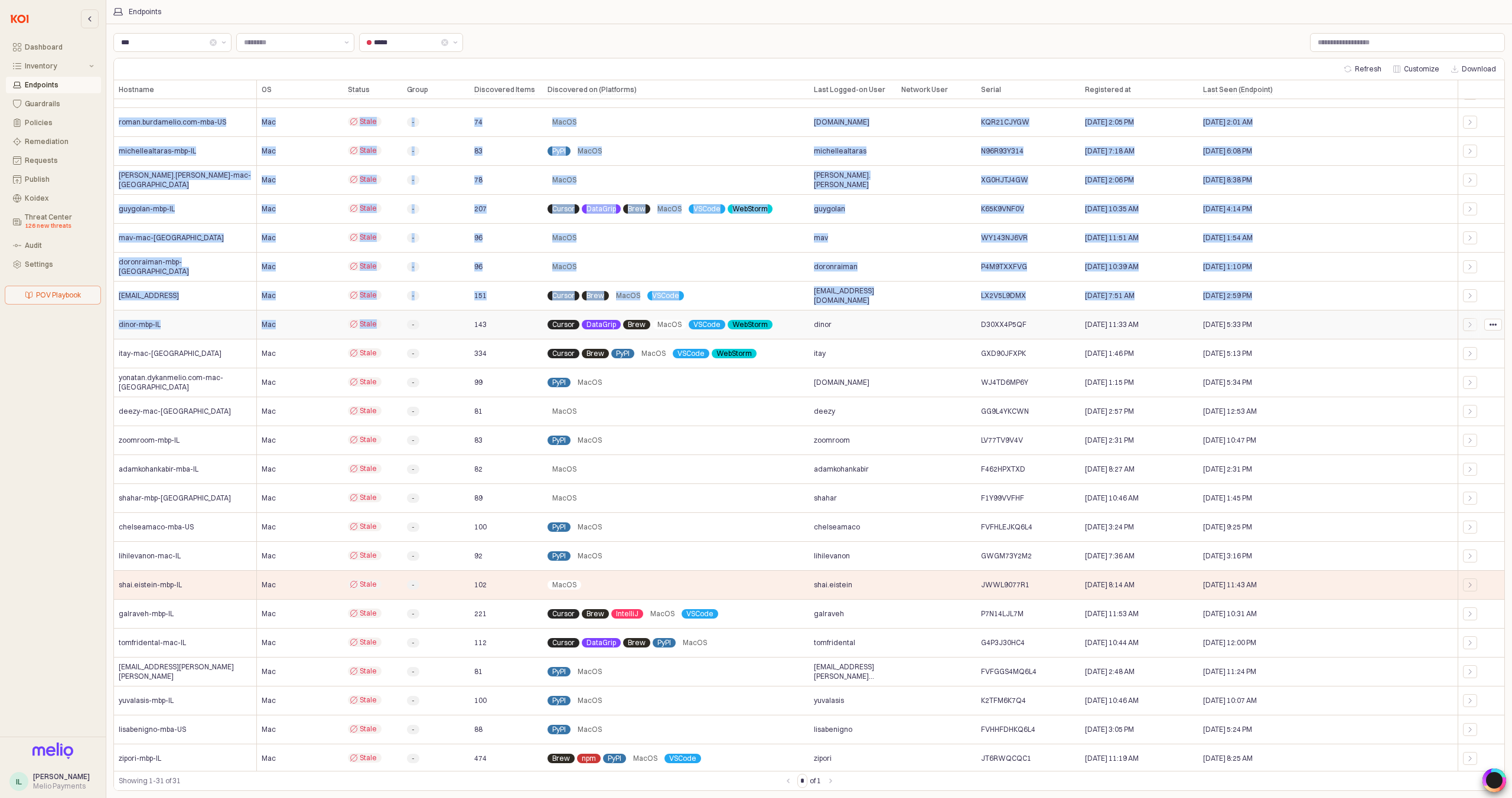
scroll to position [225, 0]
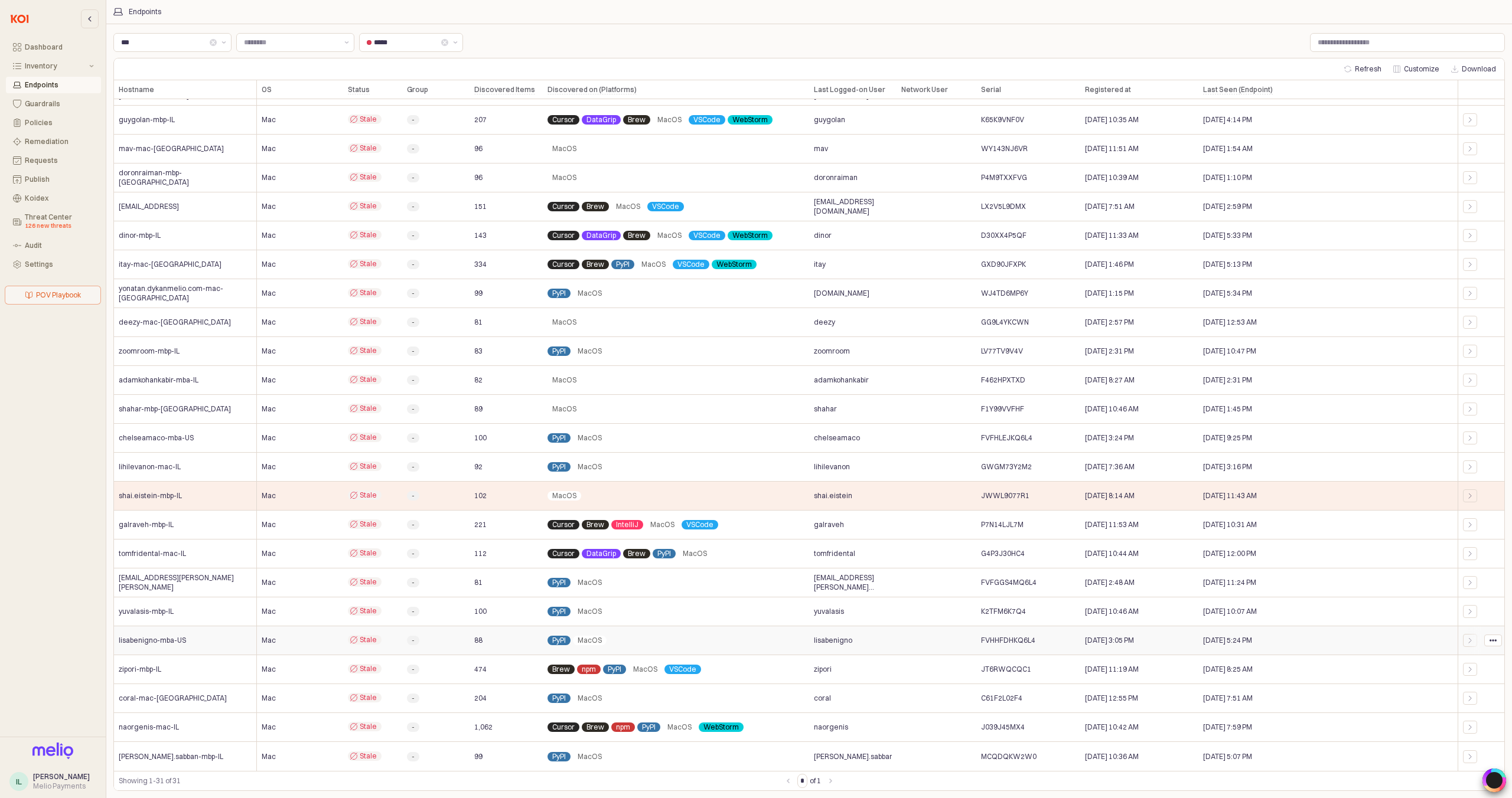
click at [742, 645] on div "PyPI MacOS" at bounding box center [676, 641] width 266 height 29
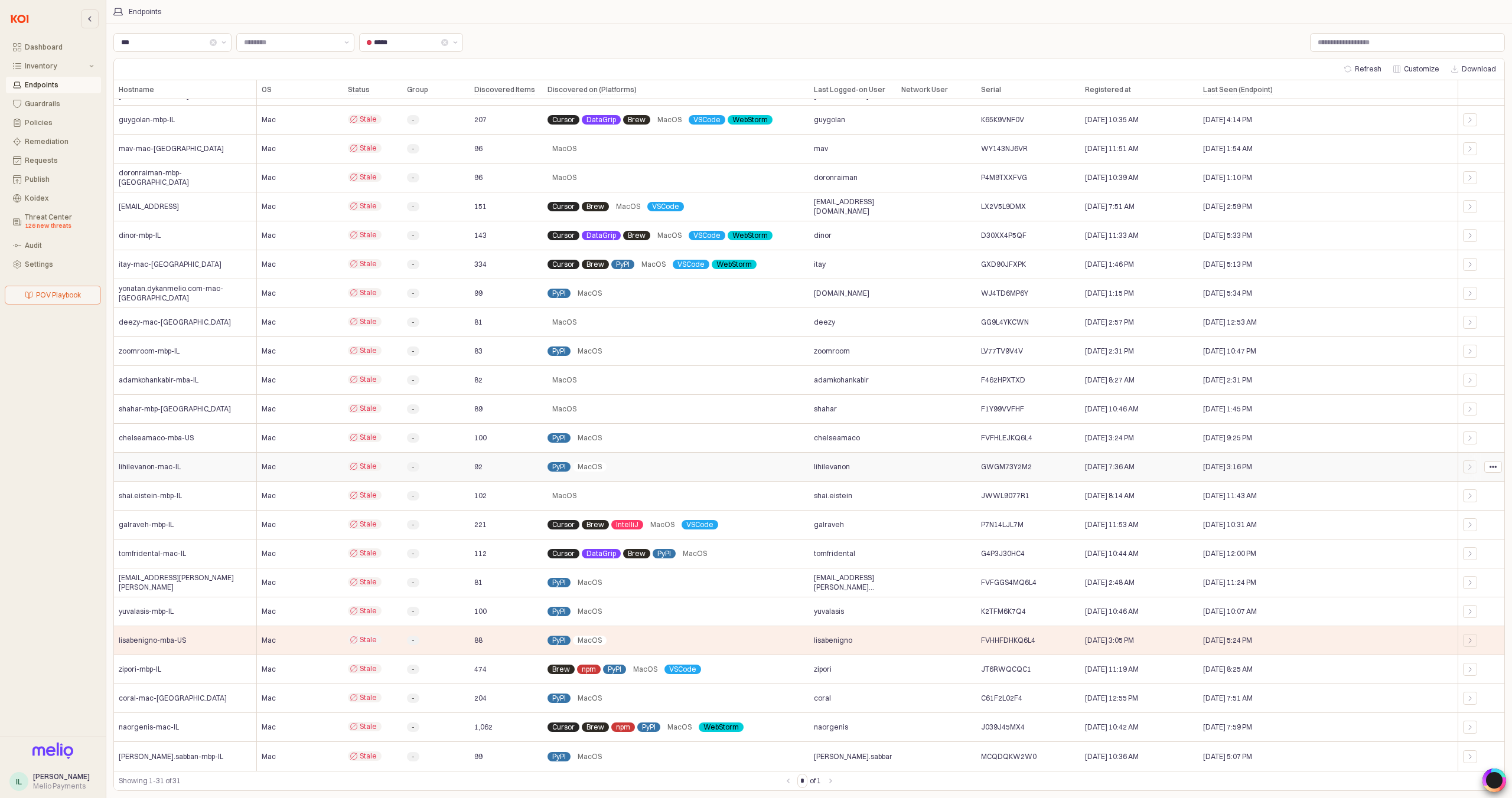
scroll to position [0, 0]
